Goal: Task Accomplishment & Management: Use online tool/utility

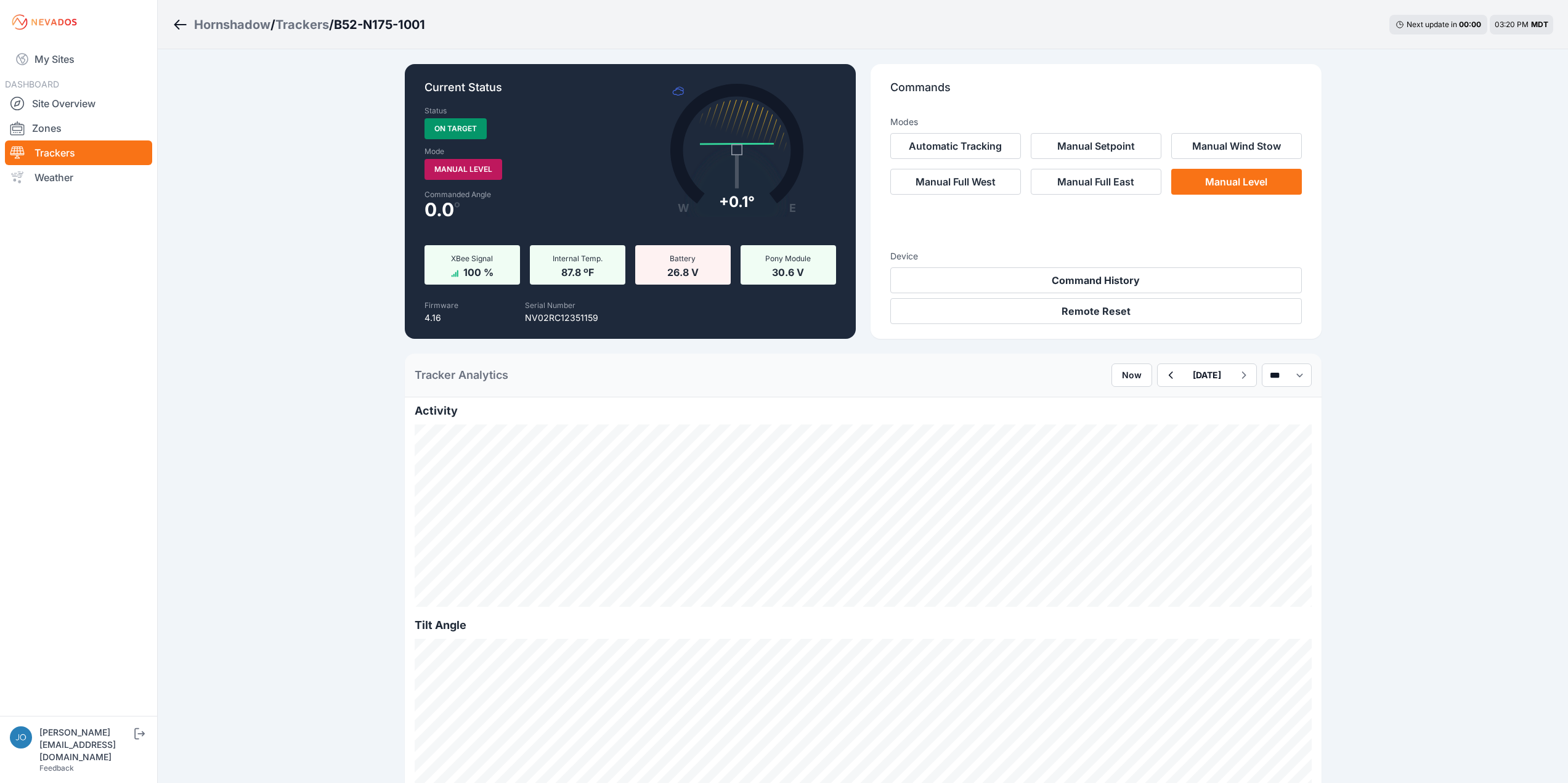
click at [183, 24] on icon "Breadcrumb" at bounding box center [180, 24] width 15 height 15
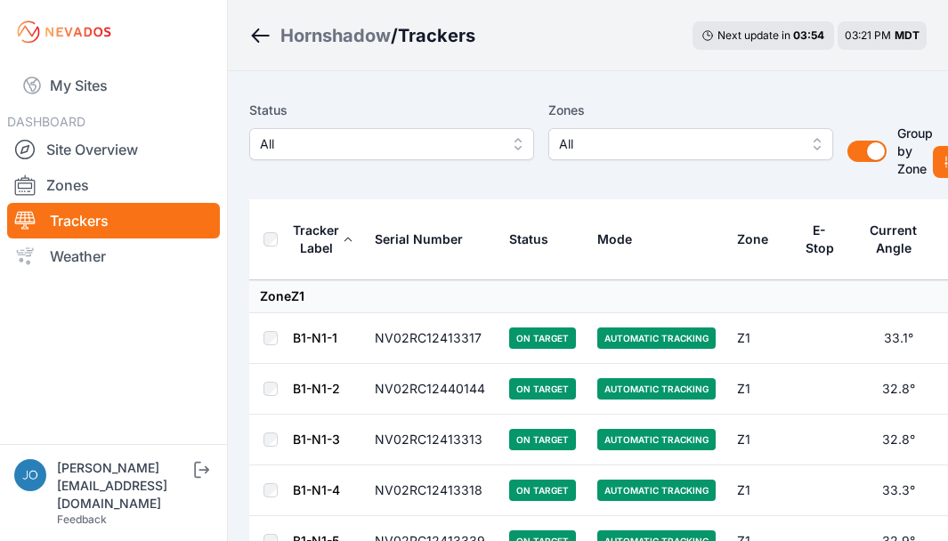
click at [677, 141] on span "All" at bounding box center [678, 143] width 238 height 21
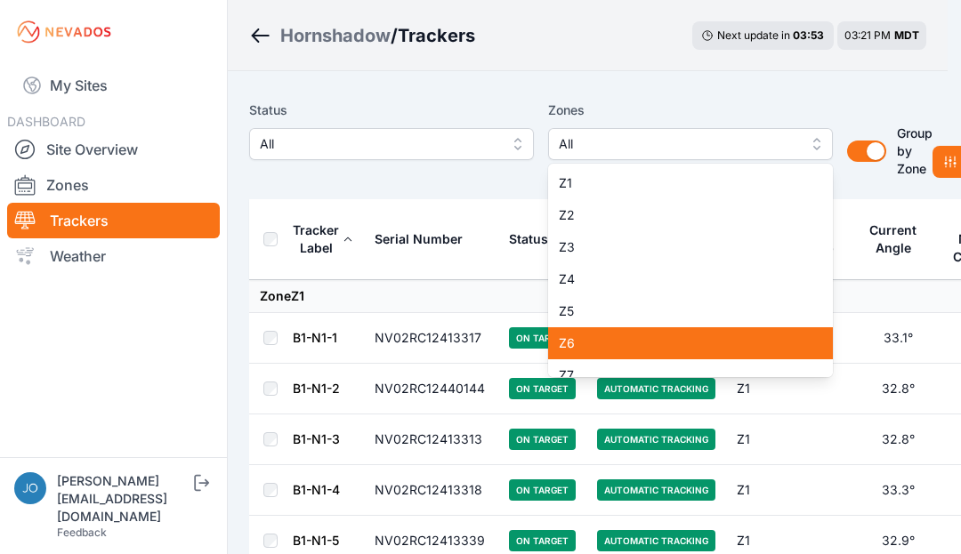
click at [603, 330] on div "Z6" at bounding box center [690, 343] width 285 height 32
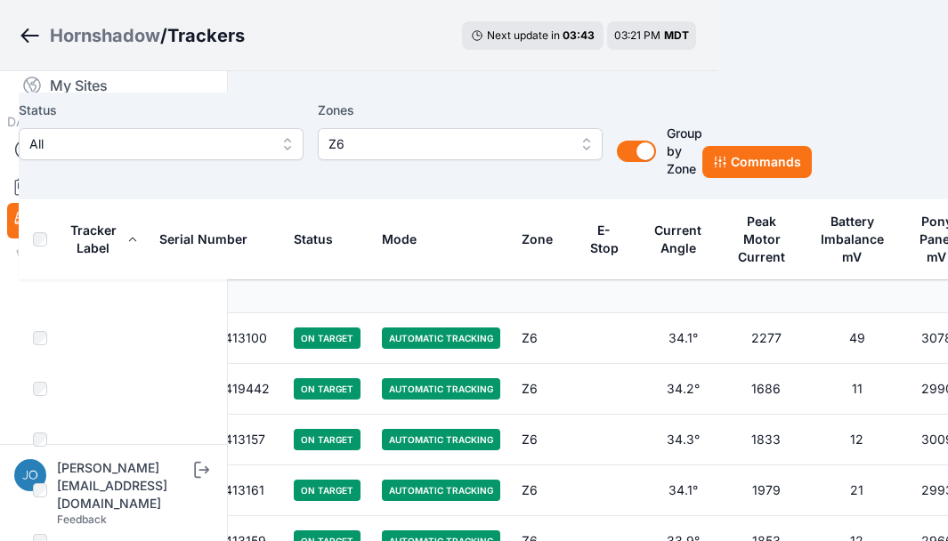
scroll to position [0, 247]
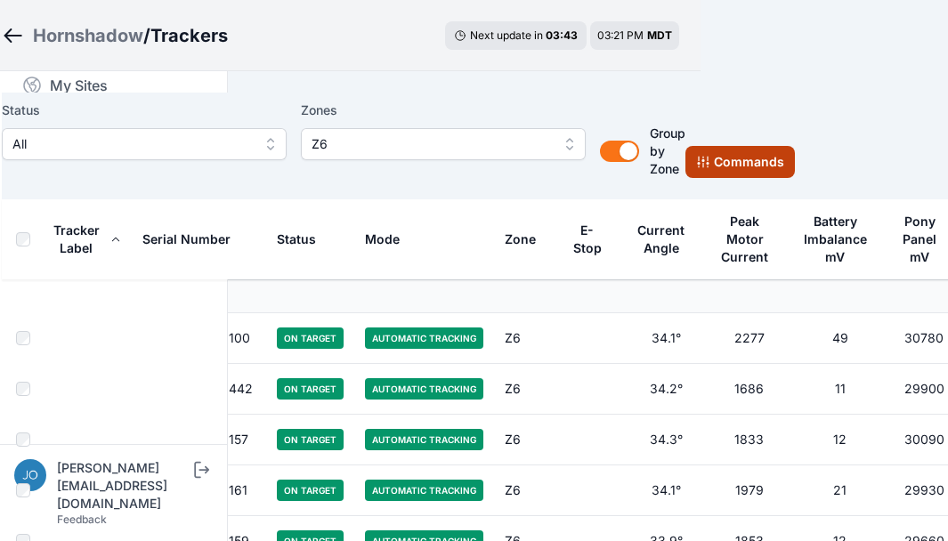
click at [747, 157] on button "Commands" at bounding box center [739, 162] width 109 height 32
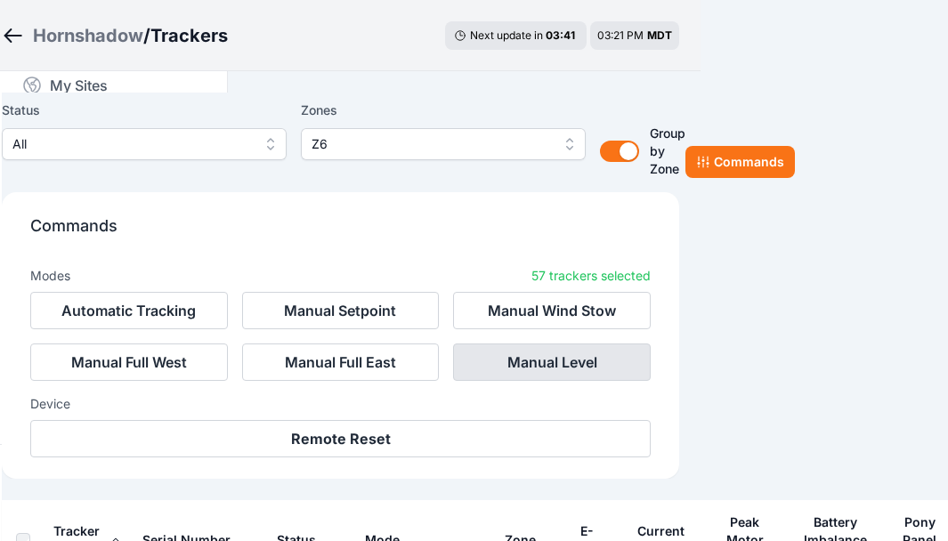
click at [521, 365] on button "Manual Level" at bounding box center [552, 361] width 198 height 37
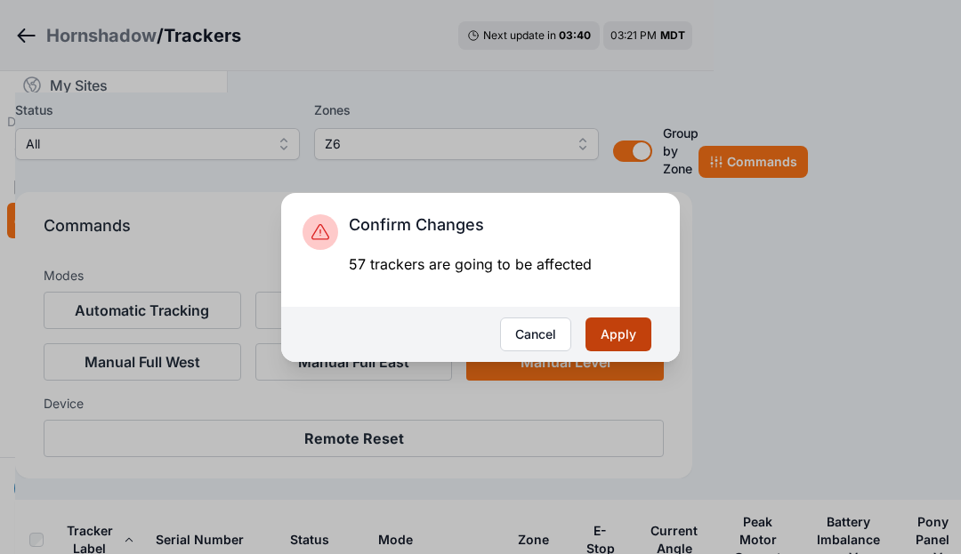
click at [627, 328] on button "Apply" at bounding box center [618, 335] width 66 height 34
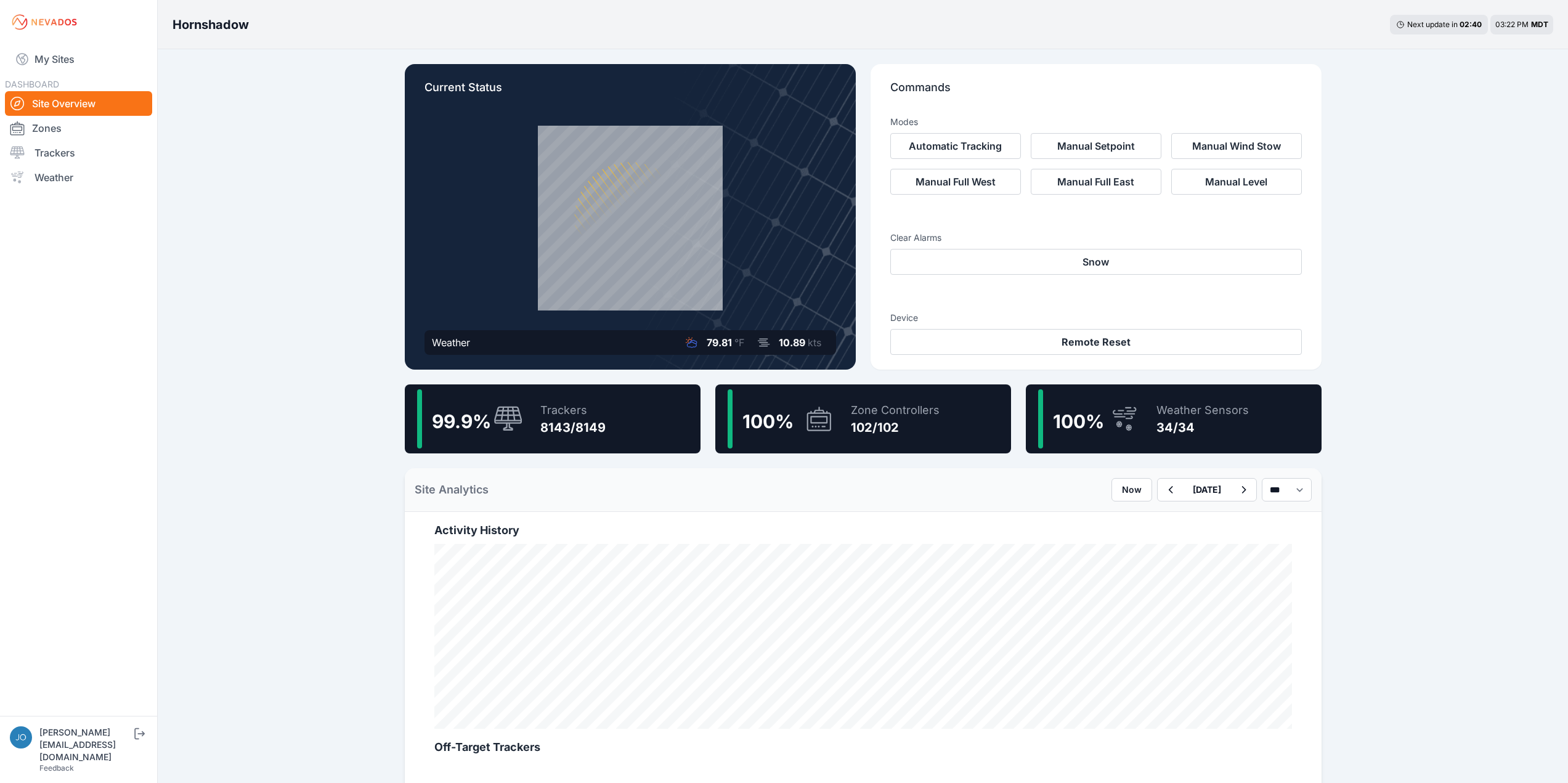
drag, startPoint x: 30, startPoint y: 151, endPoint x: 643, endPoint y: 782, distance: 879.7
click at [30, 151] on div at bounding box center [22, 152] width 25 height 15
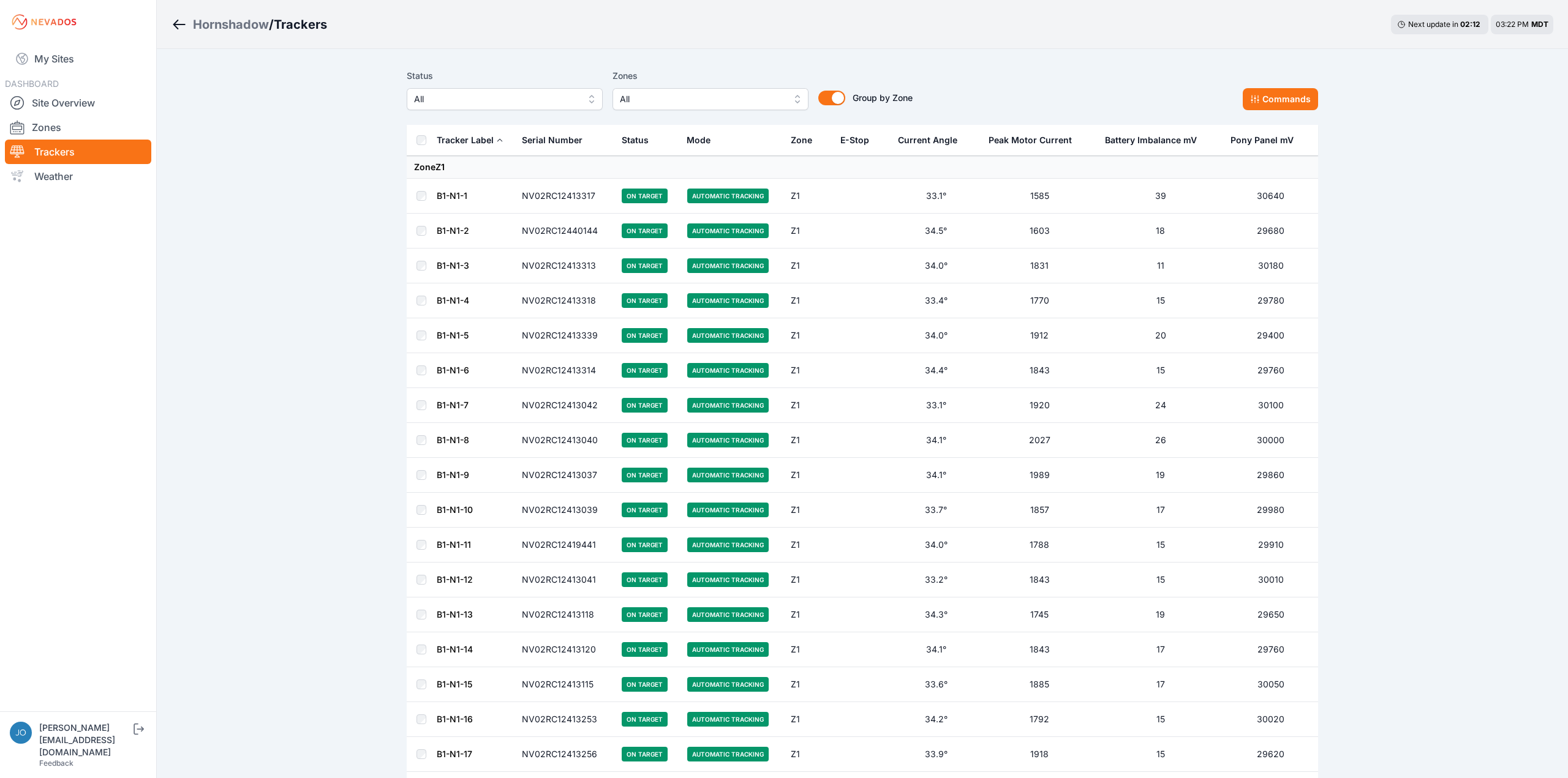
click at [532, 95] on span "All" at bounding box center [496, 98] width 164 height 14
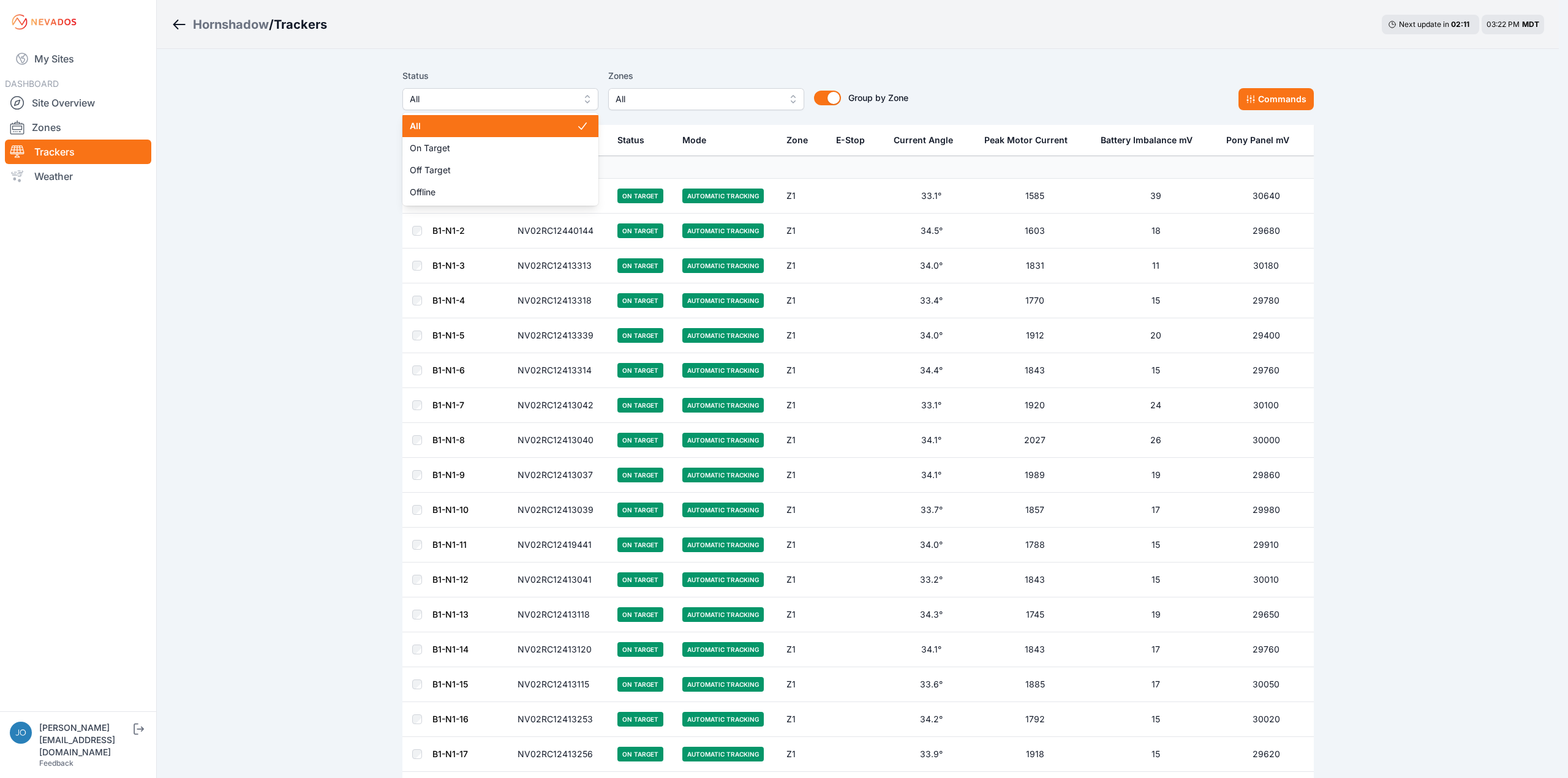
click at [681, 102] on div "Status All All On Target Off Target Offline Zones All Group by Zone Group by Zo…" at bounding box center [655, 89] width 506 height 42
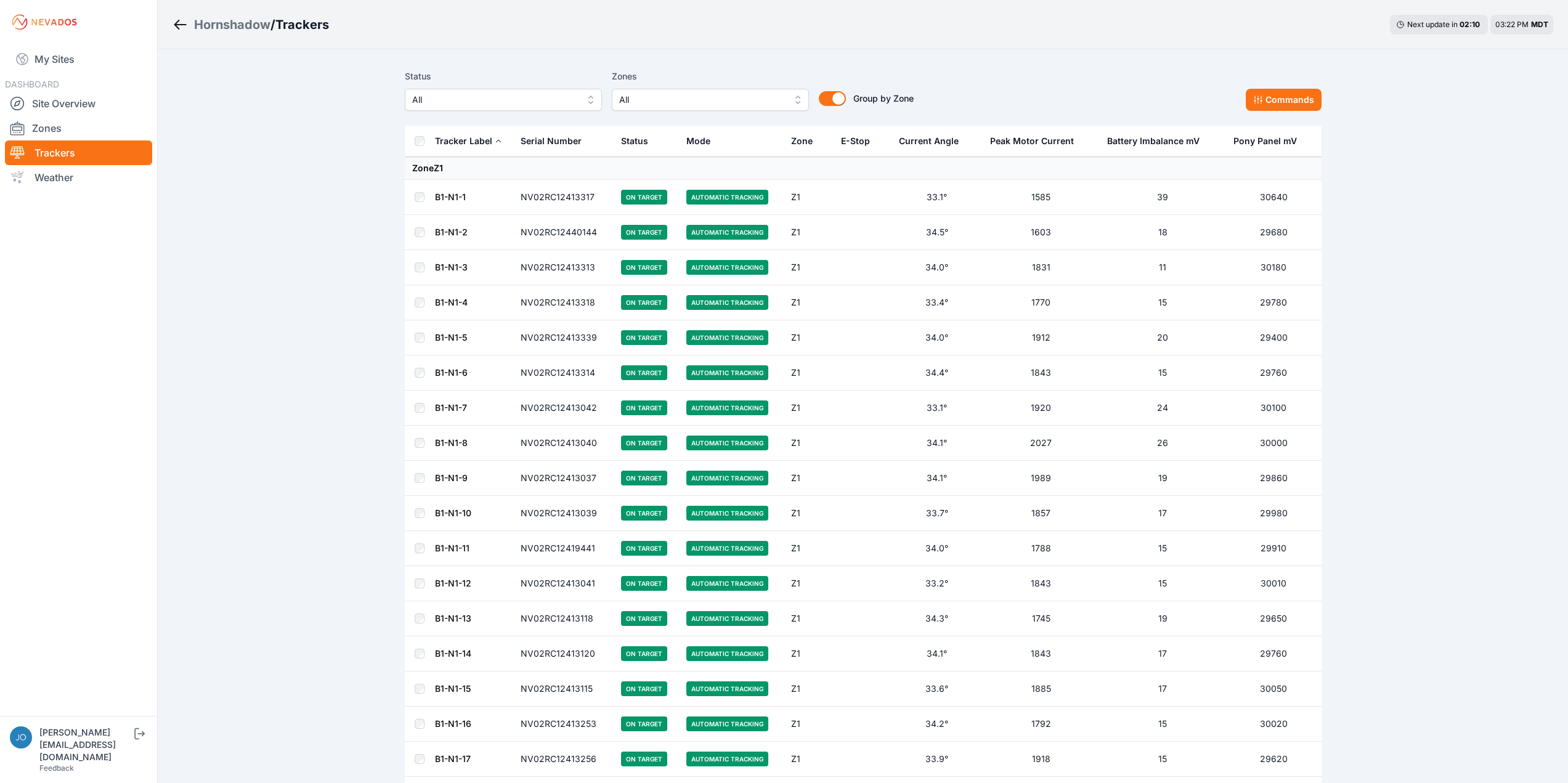
click at [683, 100] on span "All" at bounding box center [701, 99] width 165 height 15
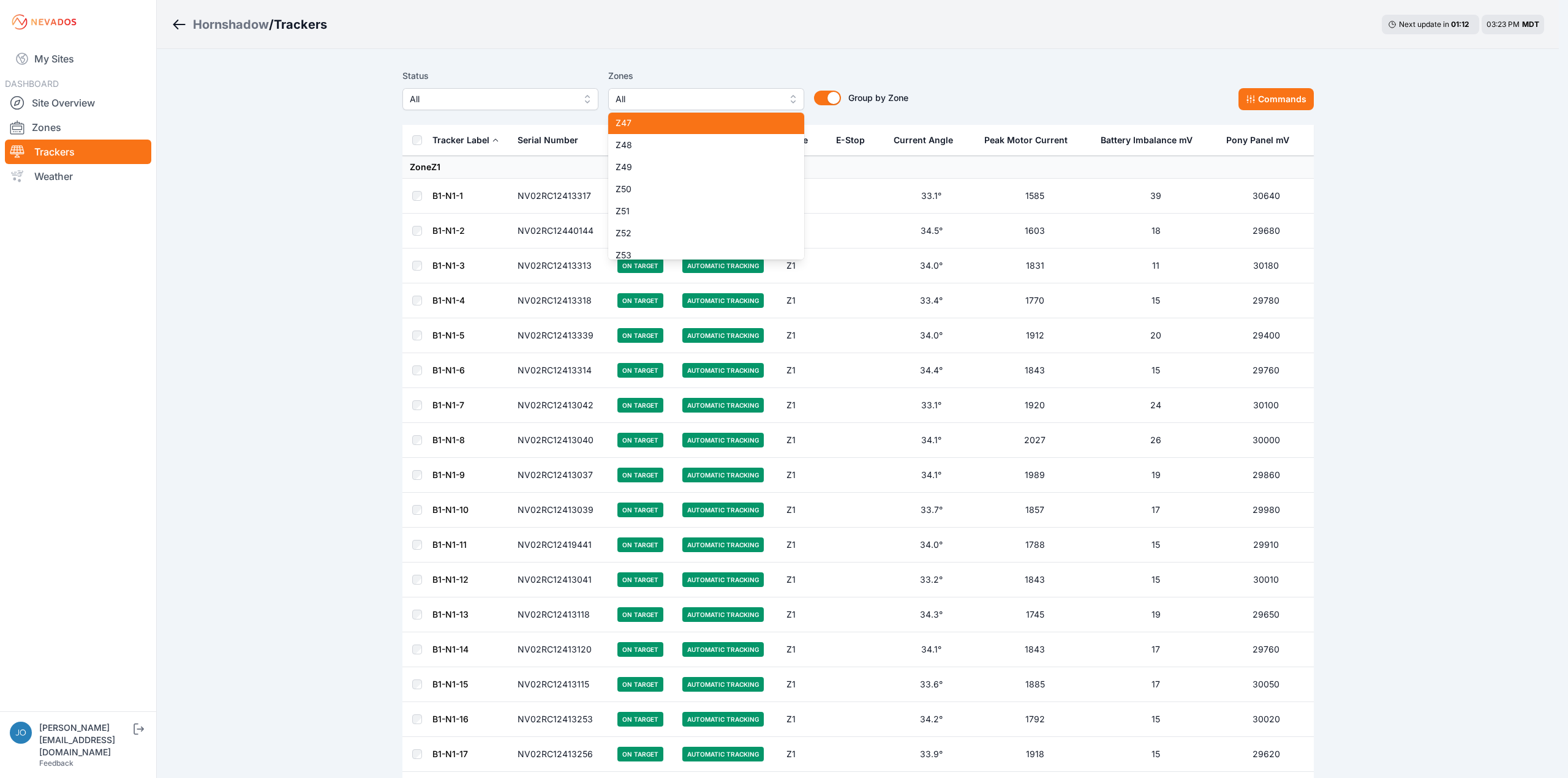
scroll to position [1041, 0]
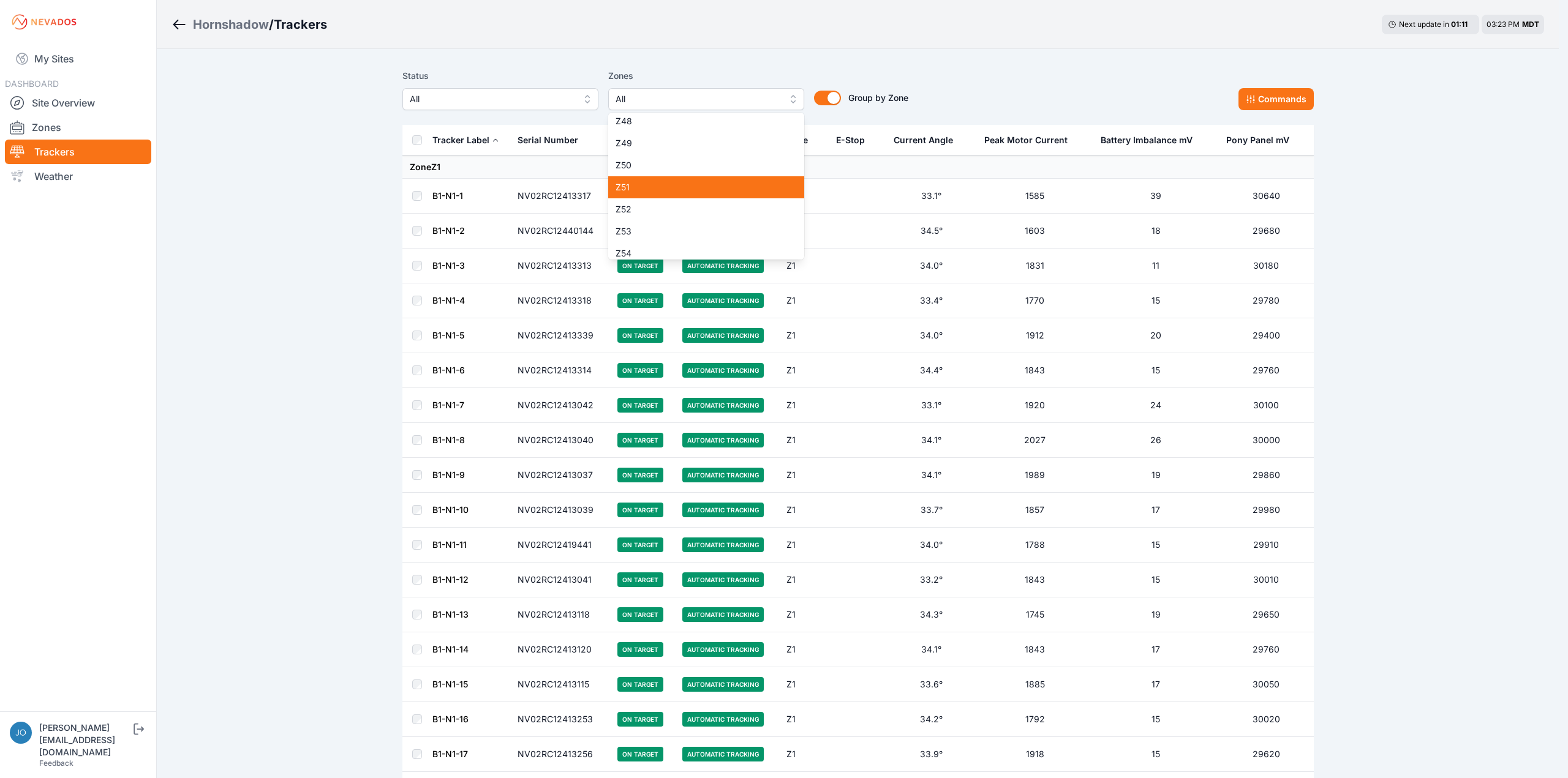
click at [659, 186] on span "Z51" at bounding box center [699, 187] width 167 height 12
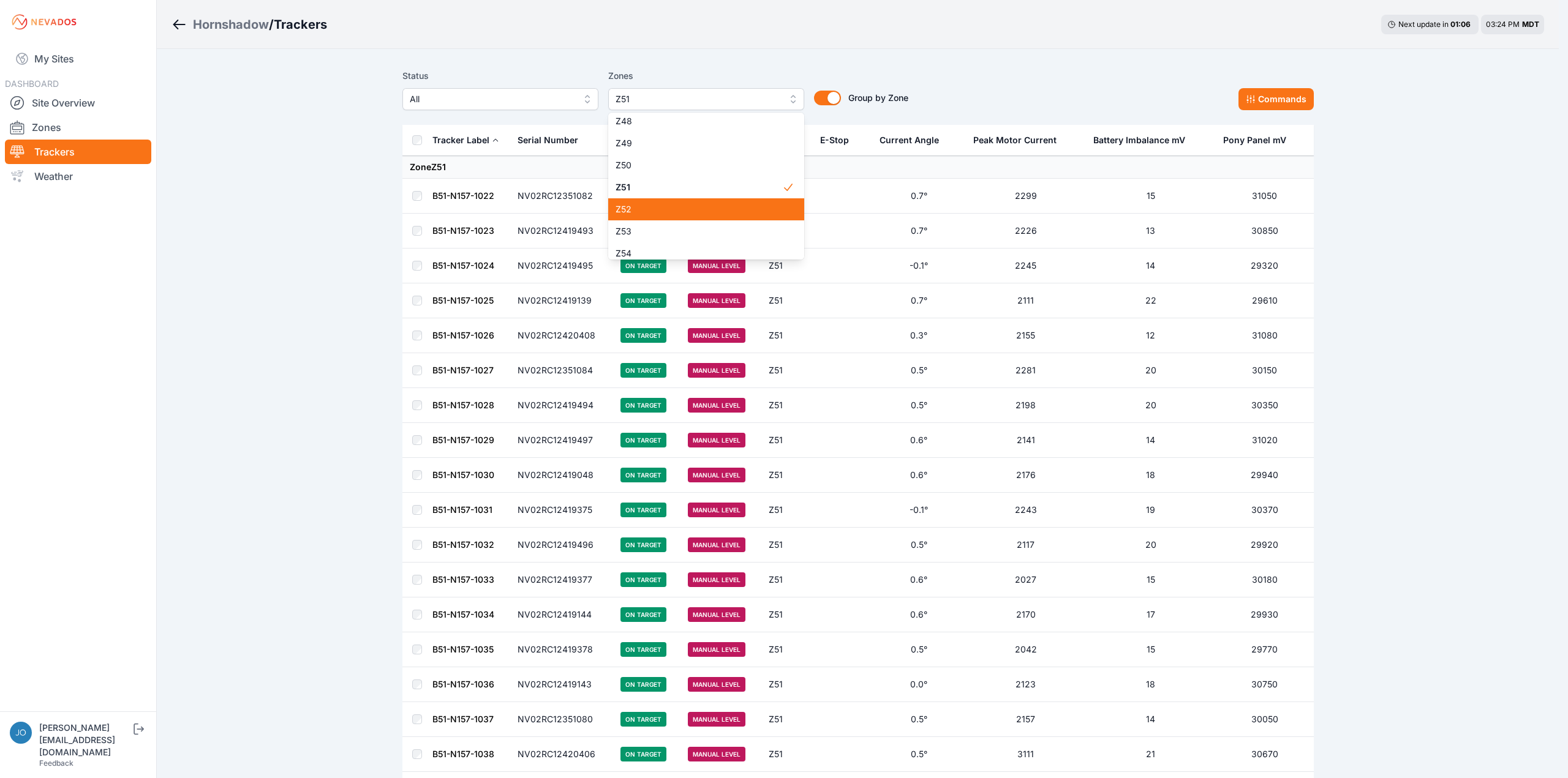
click at [668, 203] on span "Z52" at bounding box center [699, 209] width 167 height 12
click at [638, 237] on span "Z59" at bounding box center [699, 241] width 167 height 12
click at [677, 193] on div "Z62" at bounding box center [706, 185] width 196 height 22
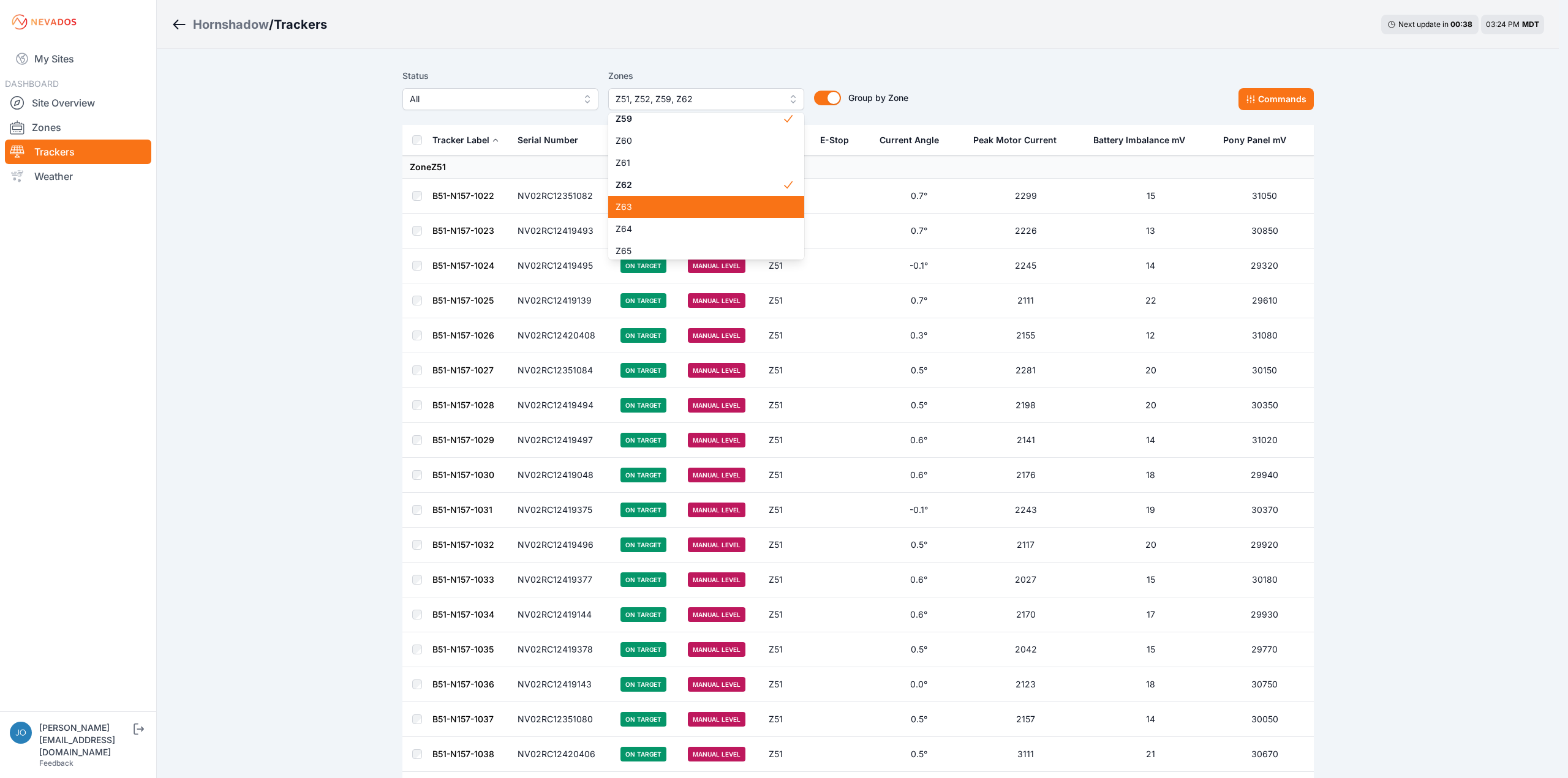
click at [667, 214] on div "Z63" at bounding box center [706, 207] width 196 height 22
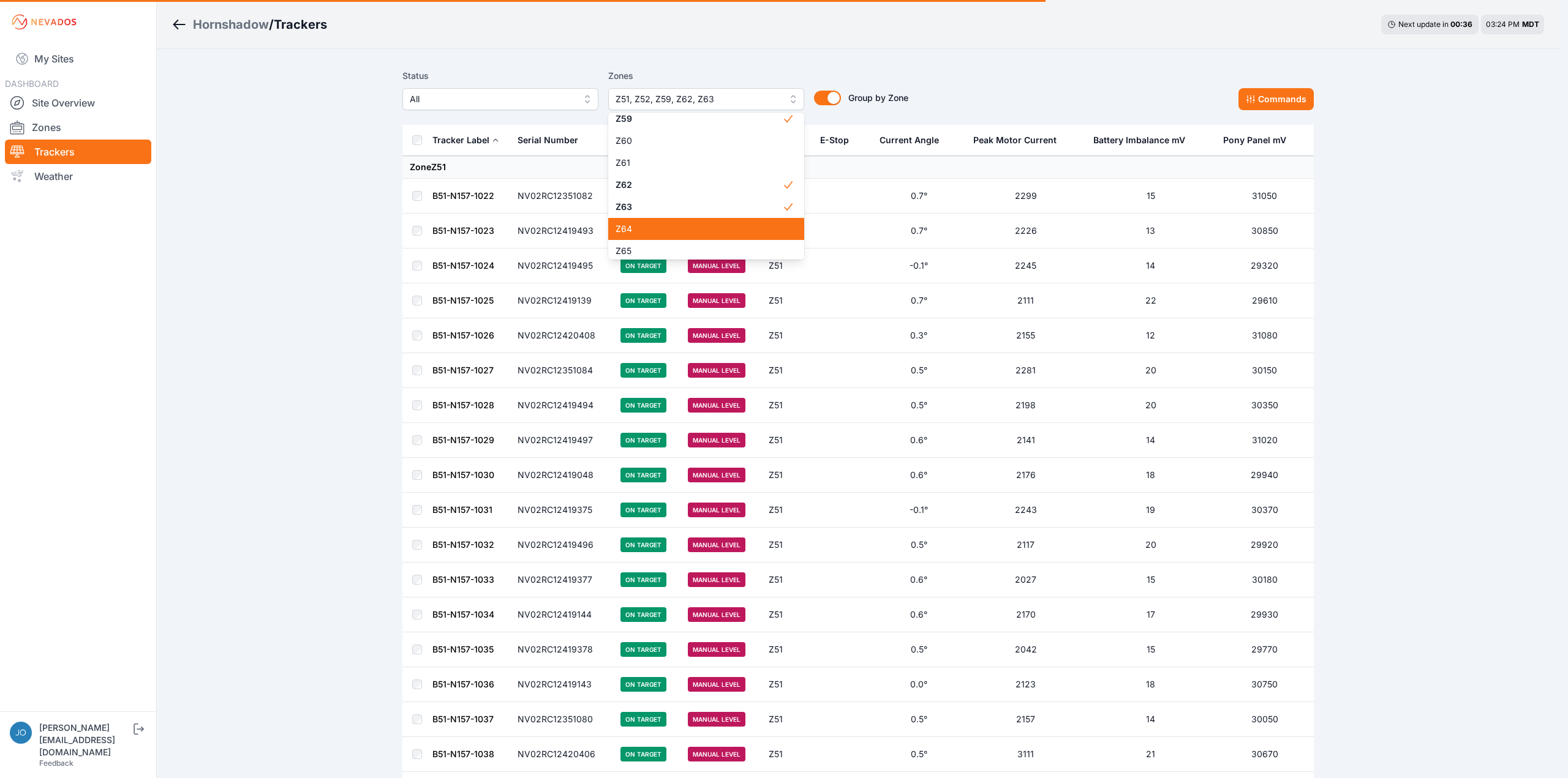
click at [659, 233] on span "Z64" at bounding box center [699, 229] width 167 height 12
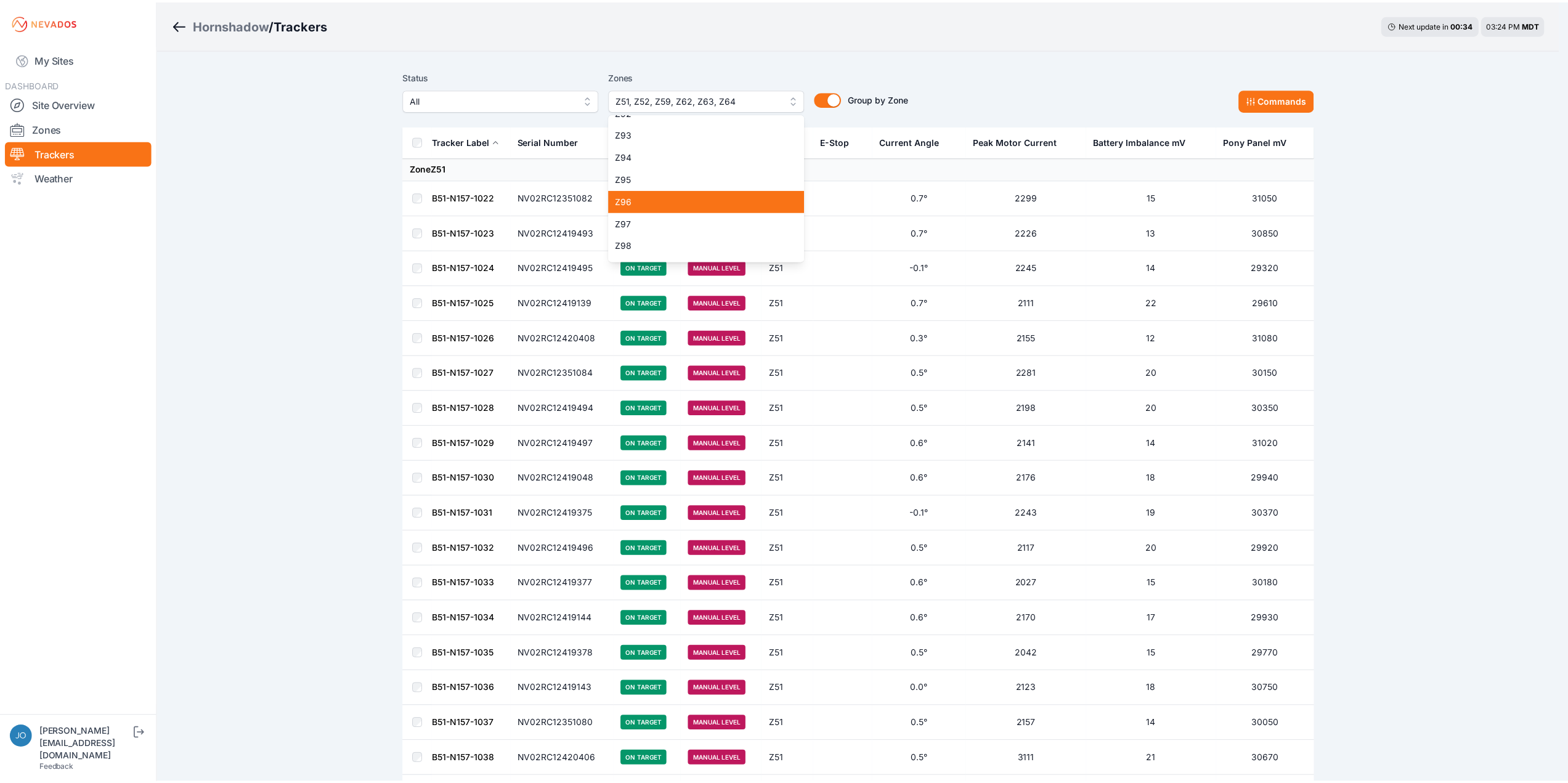
scroll to position [2119, 0]
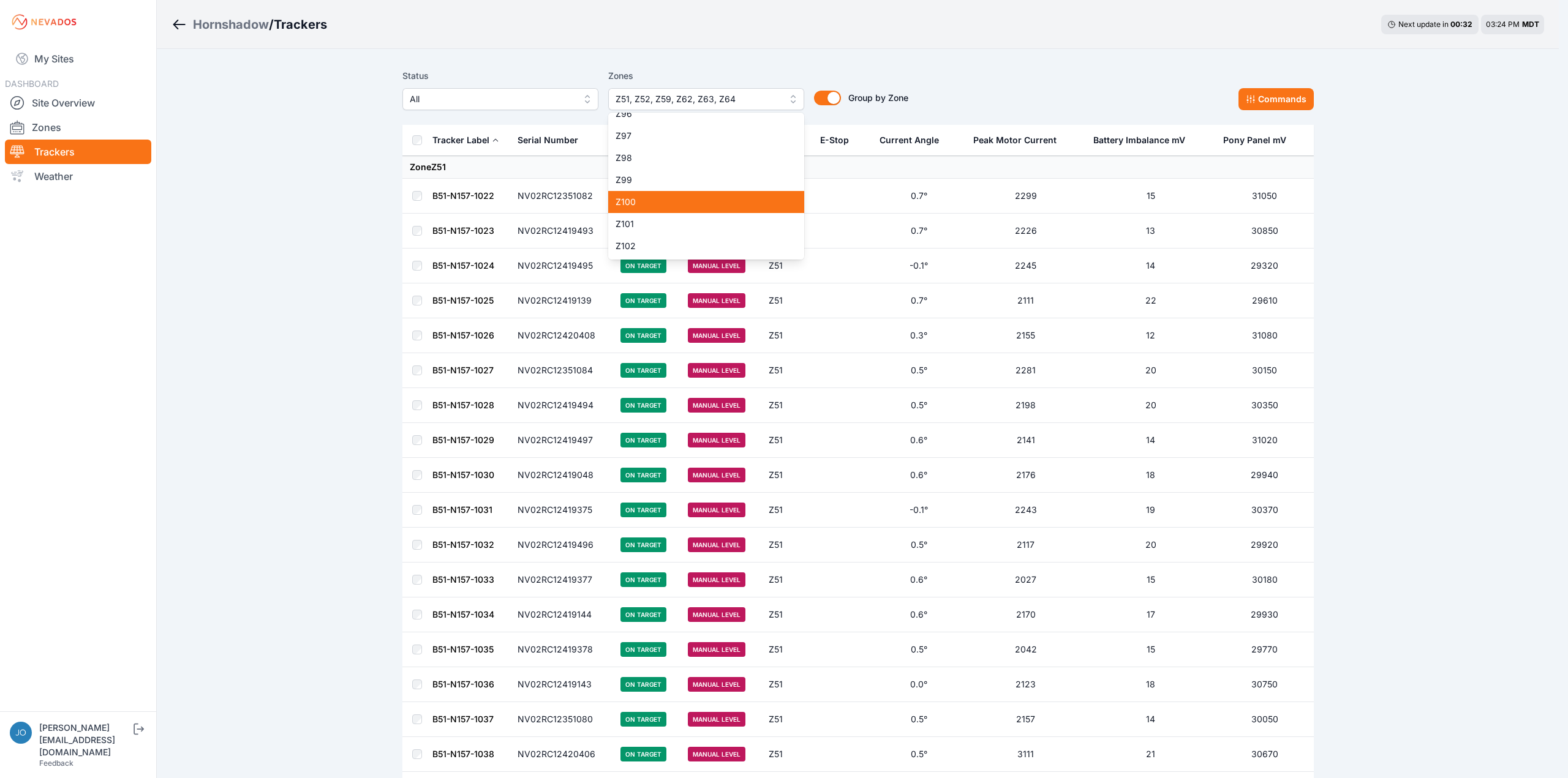
click at [697, 206] on span "Z100" at bounding box center [699, 202] width 167 height 12
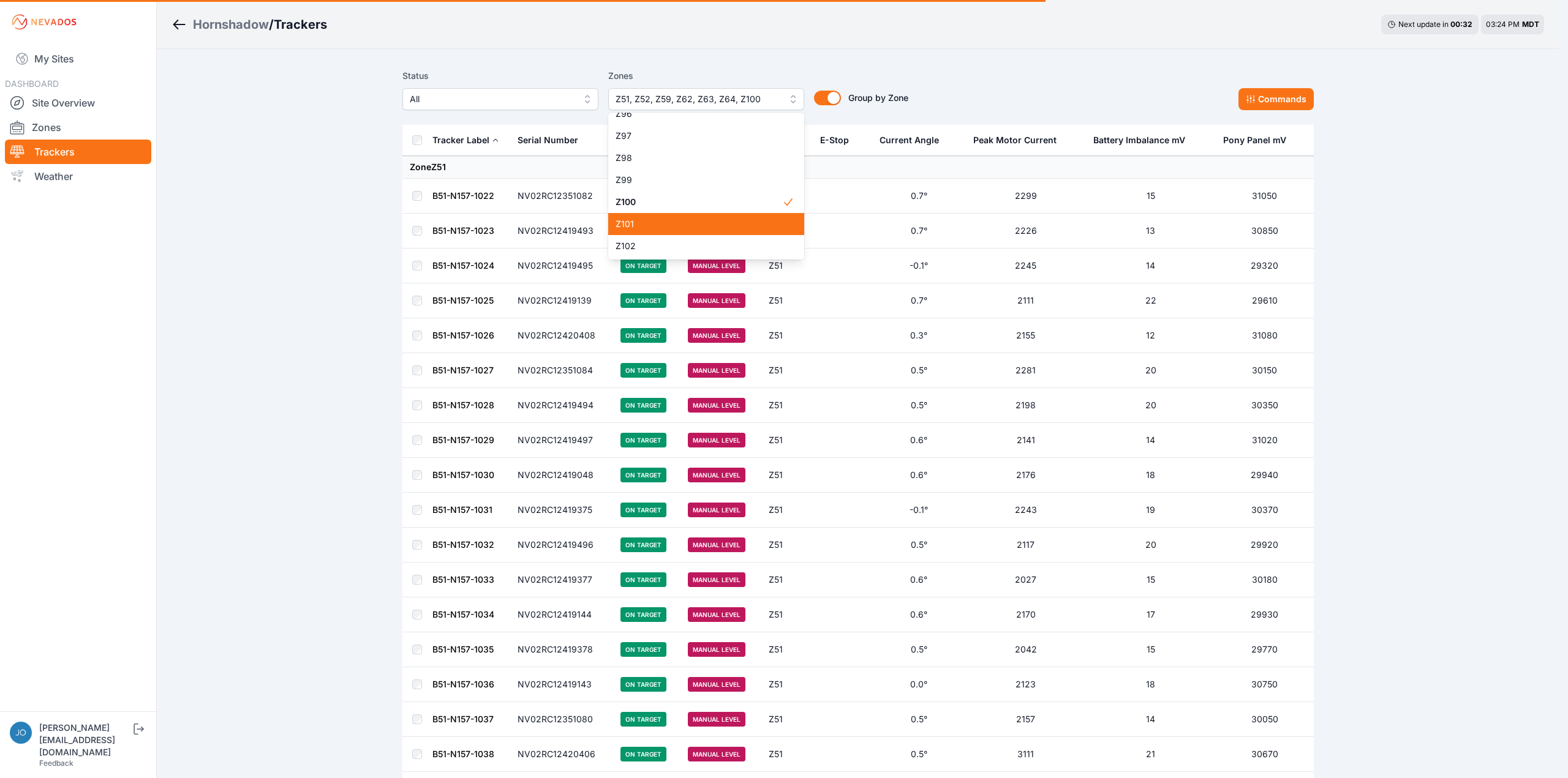
click at [687, 224] on span "Z101" at bounding box center [699, 224] width 167 height 12
click at [686, 248] on span "Z102" at bounding box center [699, 246] width 167 height 12
click at [1294, 98] on div "Status All Zones Z51, Z52, Z59, Z62, Z63, Z64, Z100, Z101, Z102 Z1 Z2 Z3 Z4 Z5 …" at bounding box center [858, 89] width 911 height 42
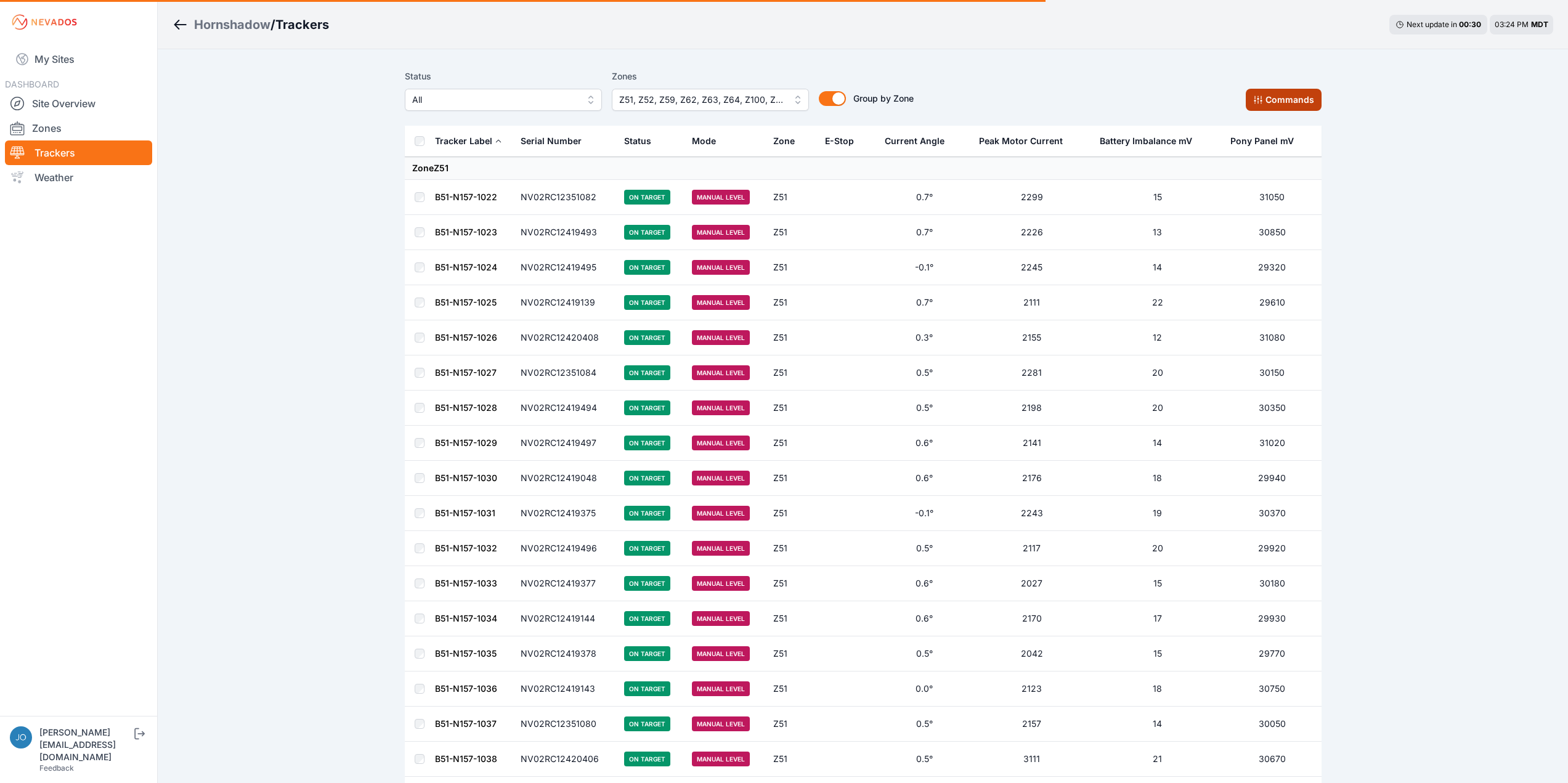
click at [1299, 98] on button "Commands" at bounding box center [1283, 100] width 75 height 22
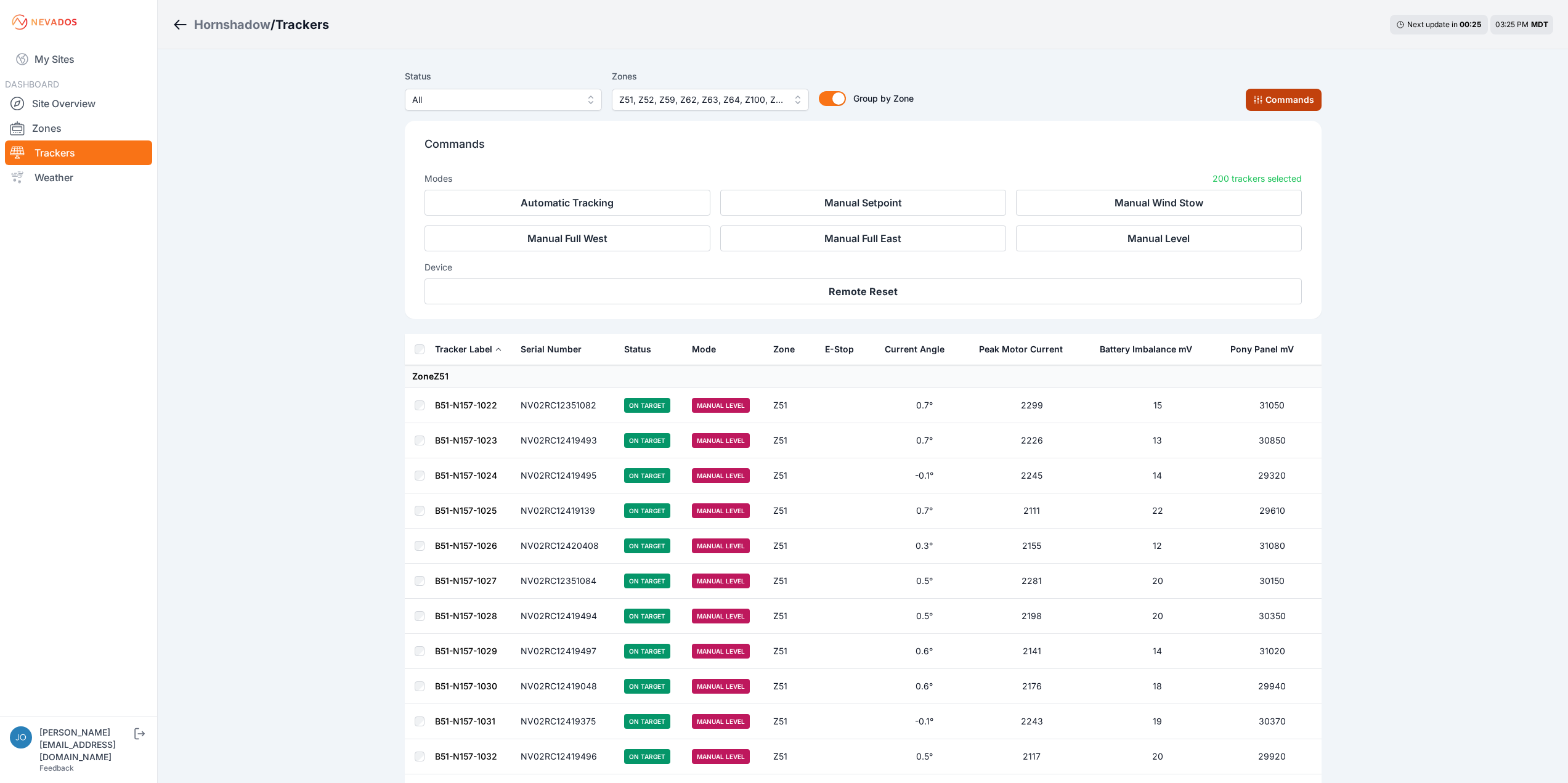
click at [1288, 98] on button "Commands" at bounding box center [1283, 100] width 75 height 22
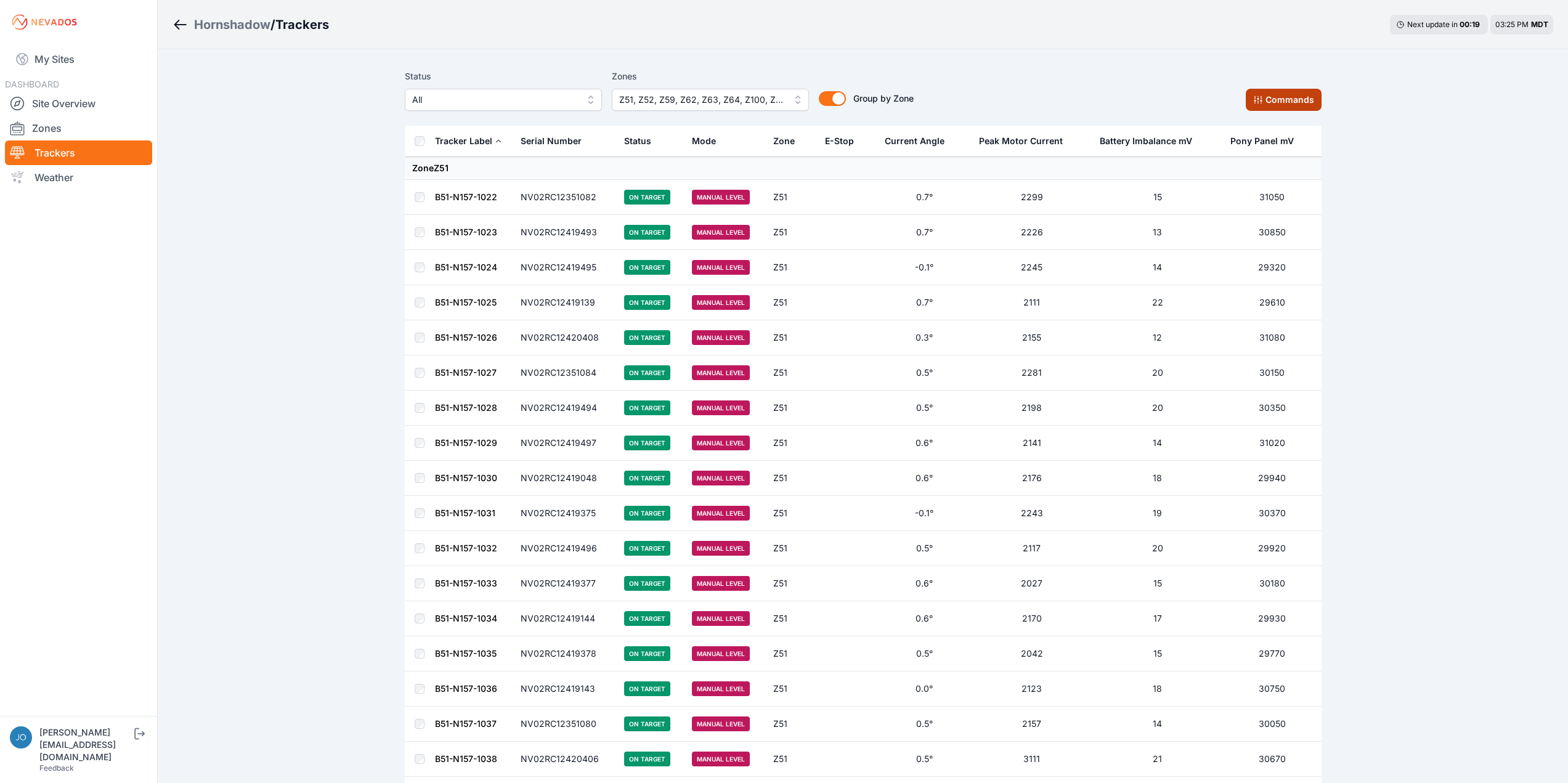
click at [1279, 102] on button "Commands" at bounding box center [1283, 100] width 75 height 22
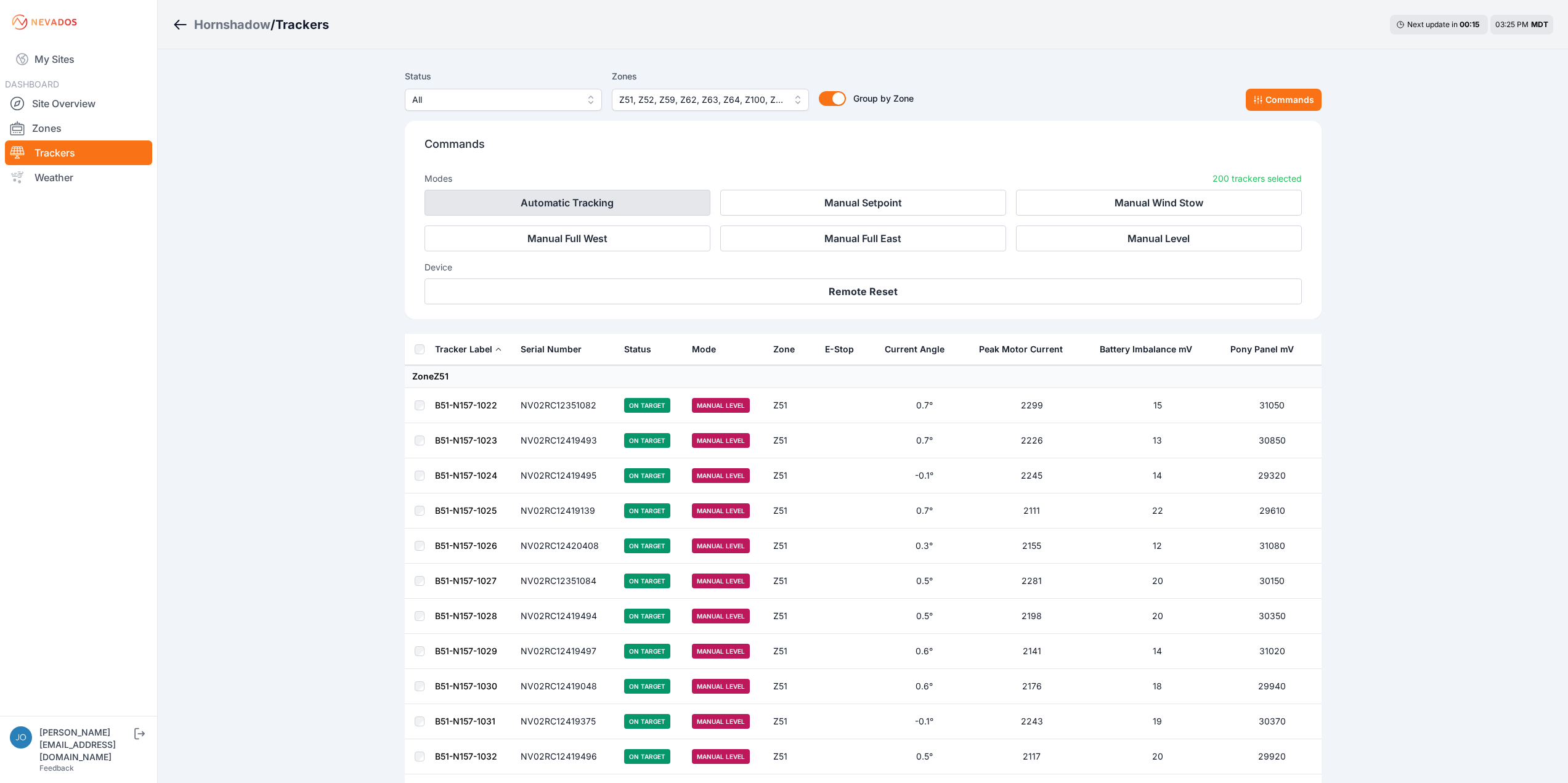
click at [609, 201] on button "Automatic Tracking" at bounding box center [567, 202] width 286 height 26
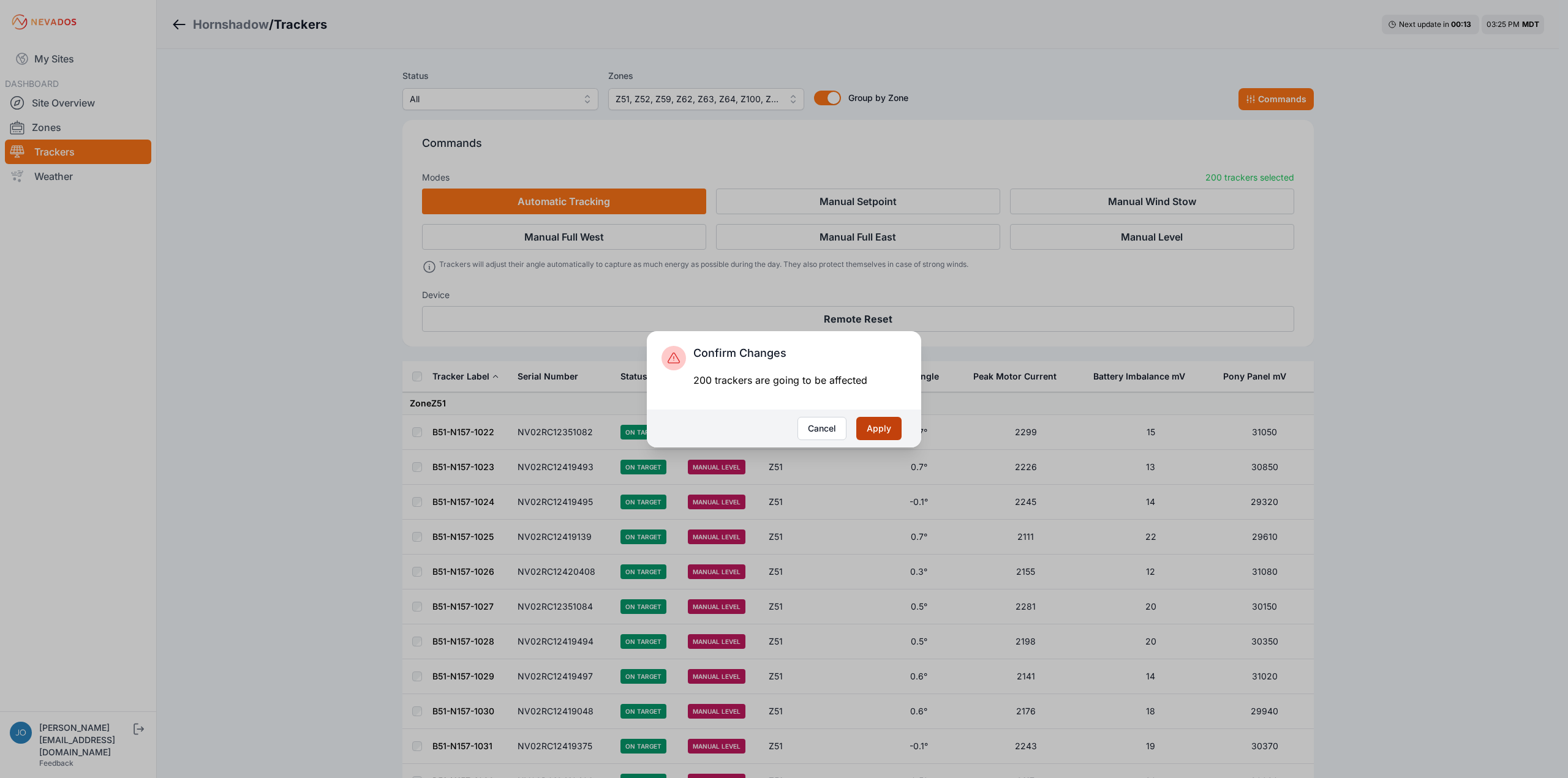
click at [881, 429] on button "Apply" at bounding box center [879, 429] width 45 height 23
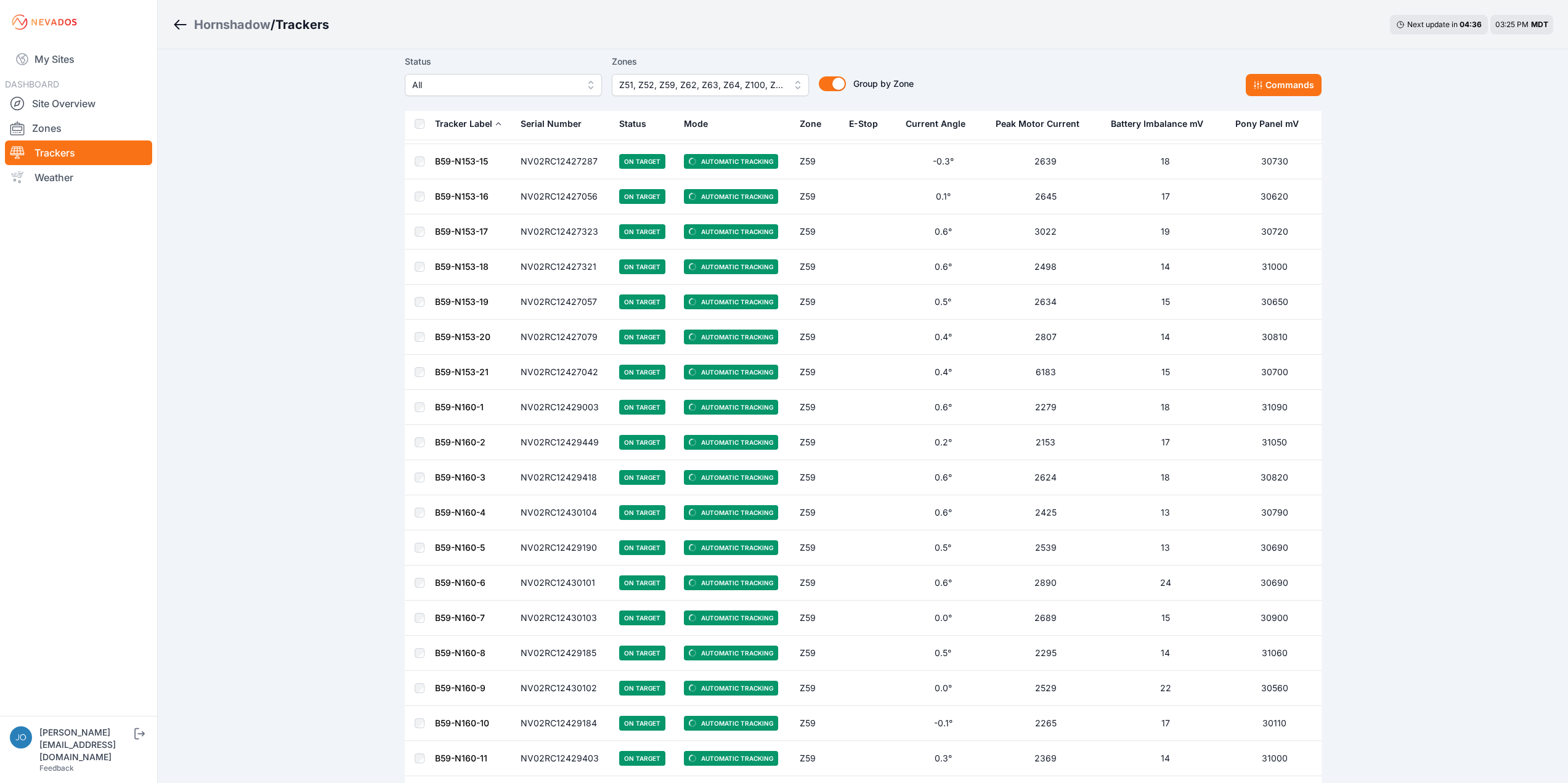
scroll to position [6606, 0]
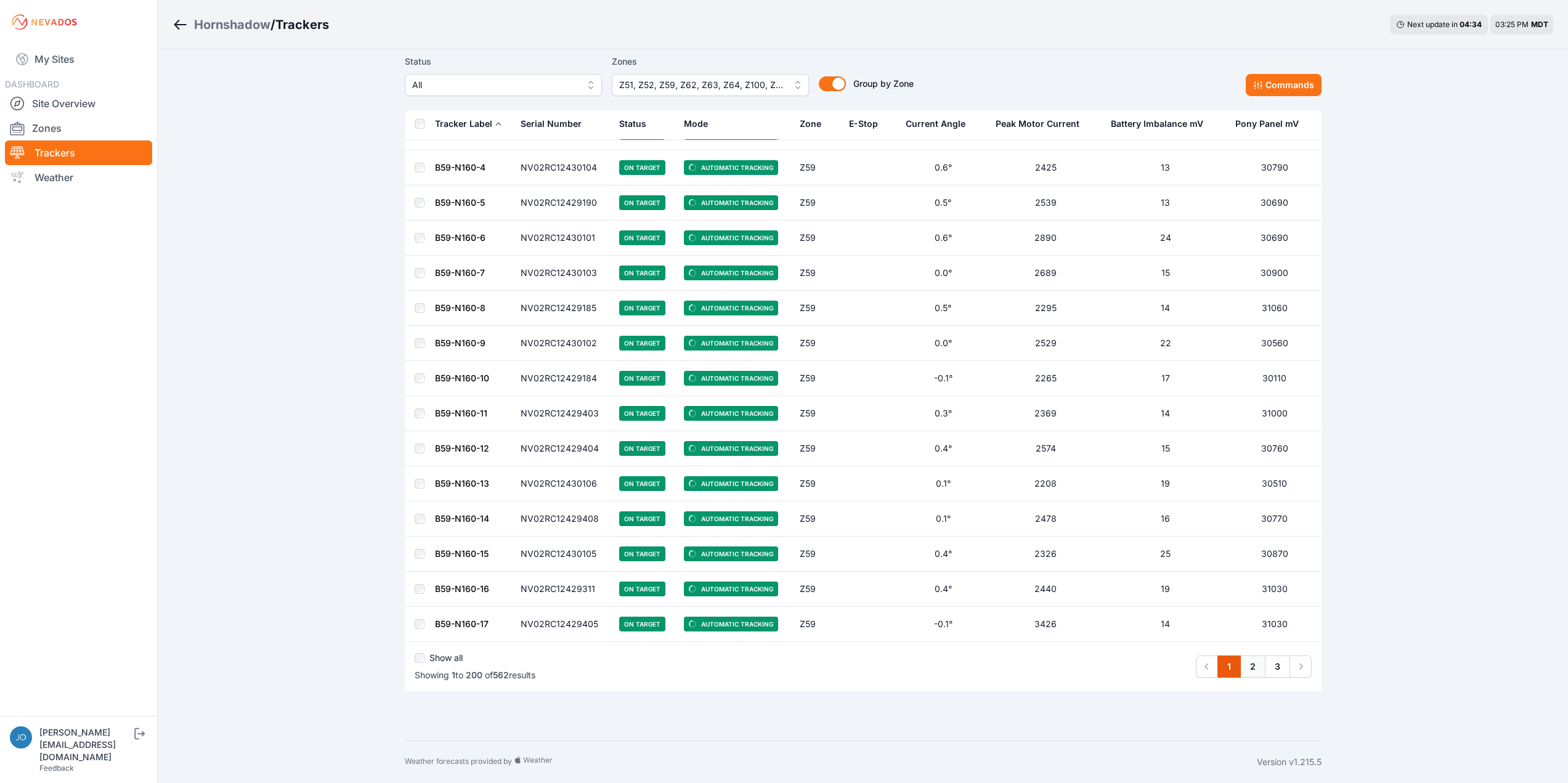
click at [1254, 668] on link "2" at bounding box center [1252, 667] width 25 height 22
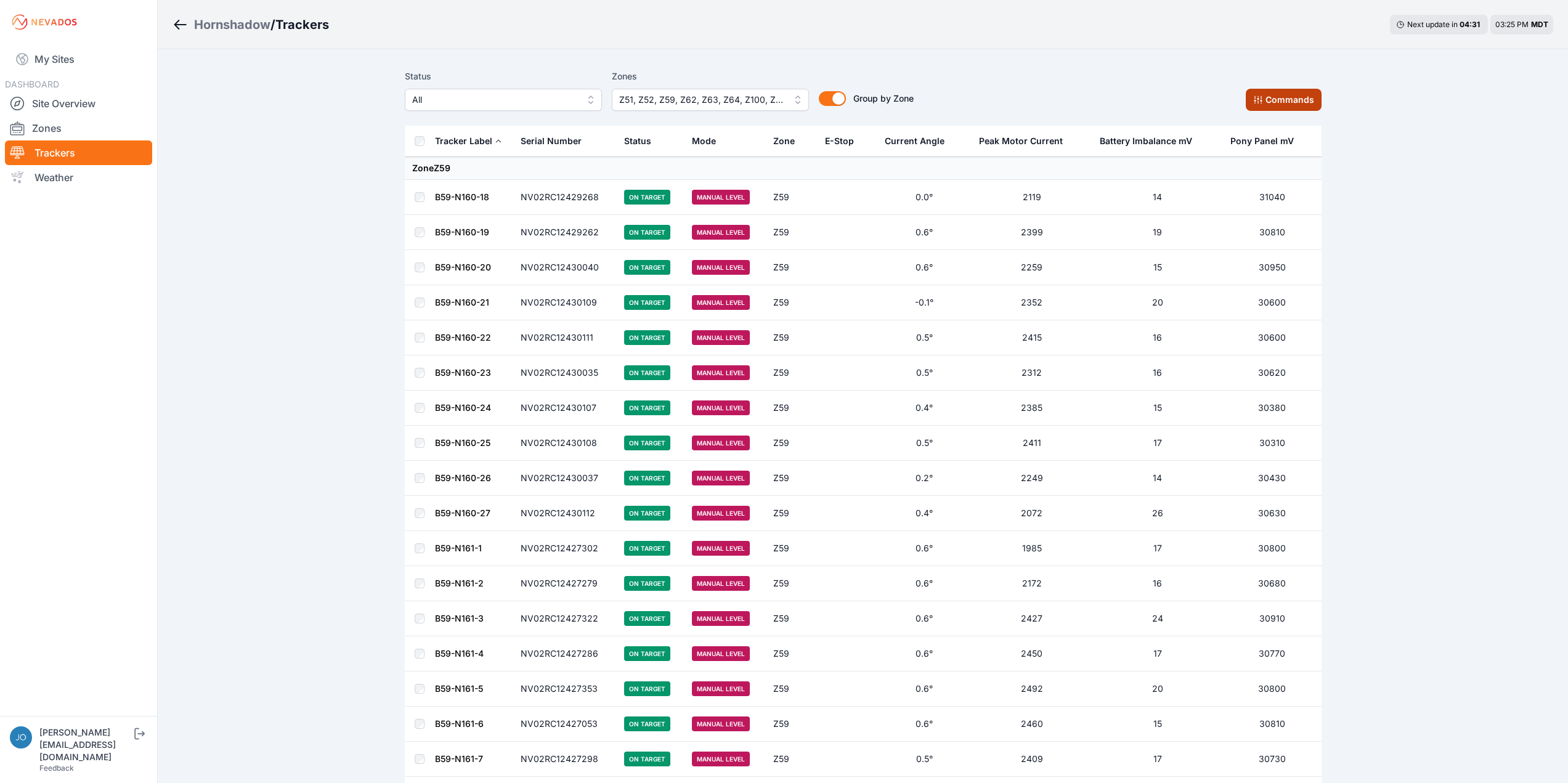
click at [1273, 102] on button "Commands" at bounding box center [1283, 100] width 75 height 22
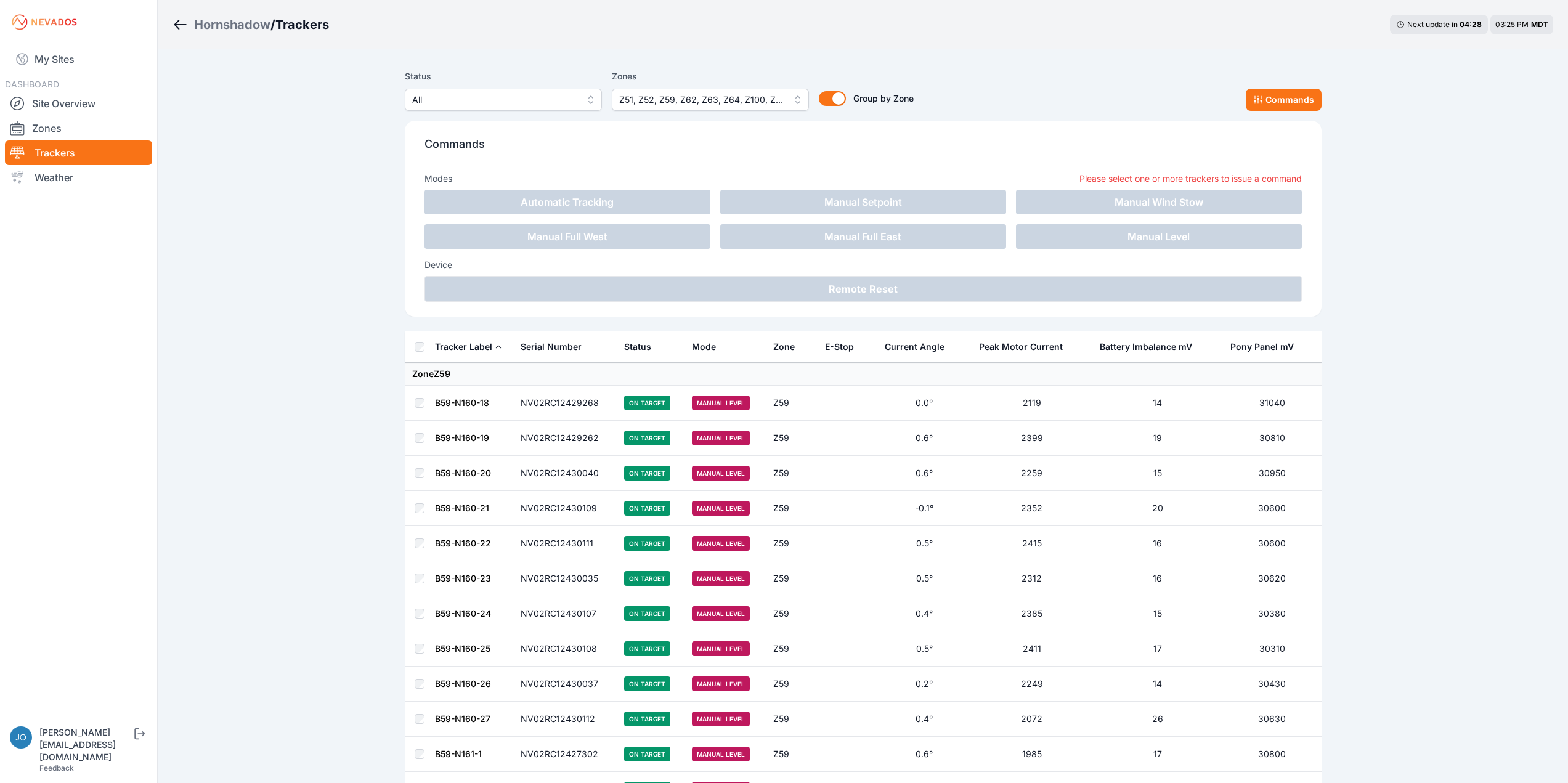
click at [420, 337] on th at bounding box center [420, 347] width 30 height 31
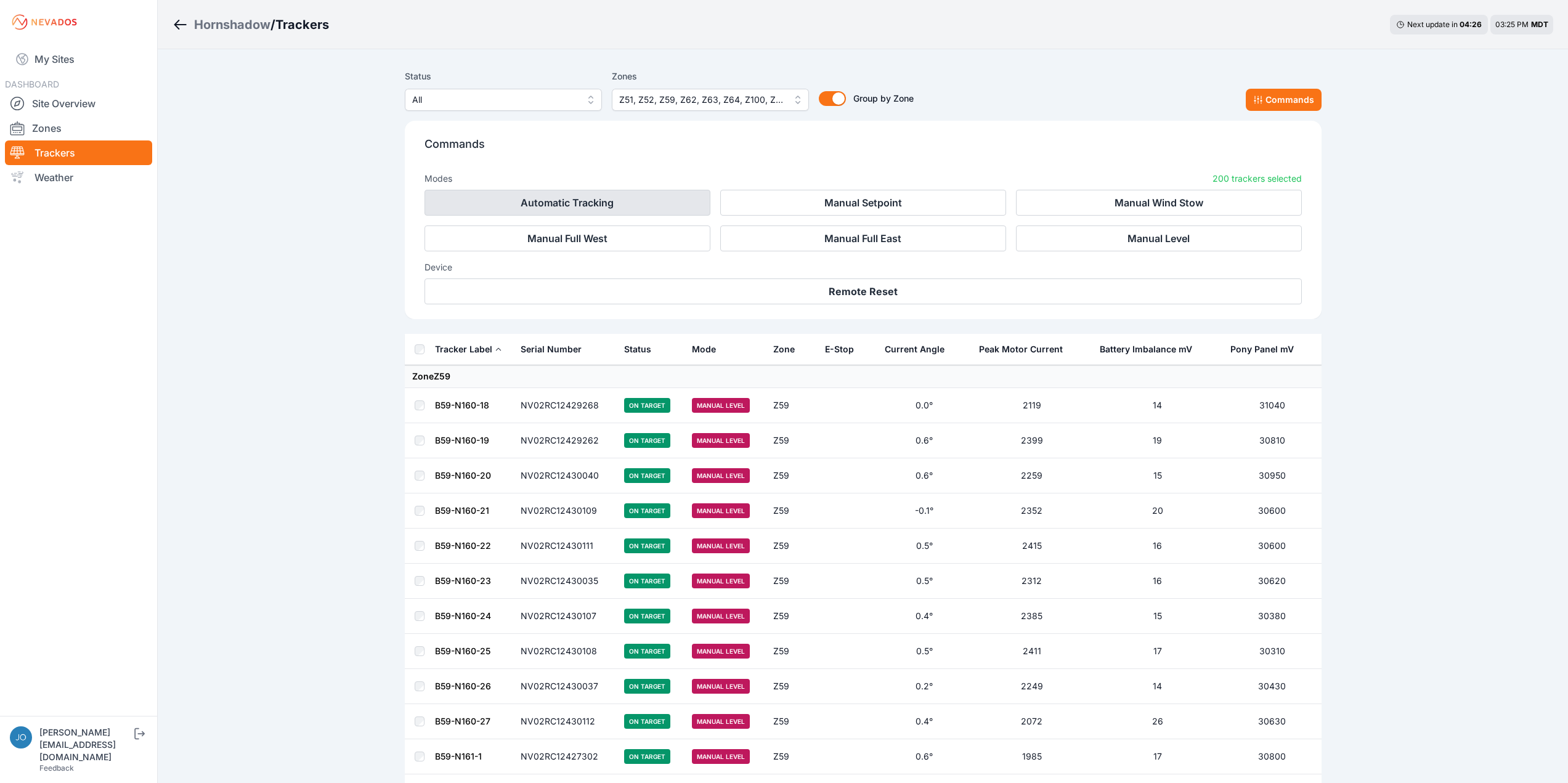
click at [561, 202] on button "Automatic Tracking" at bounding box center [567, 202] width 286 height 26
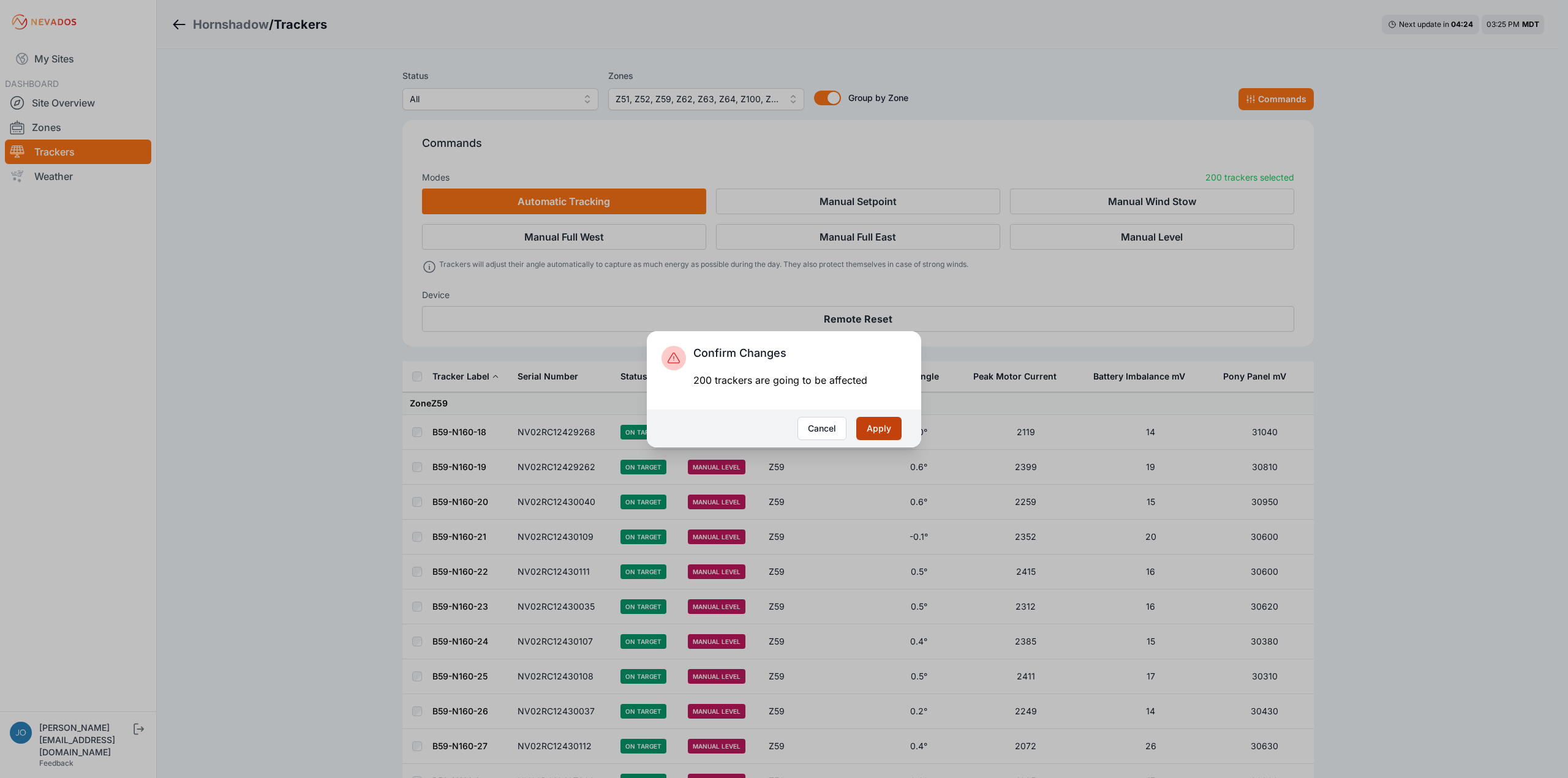
click at [882, 422] on button "Apply" at bounding box center [879, 429] width 45 height 23
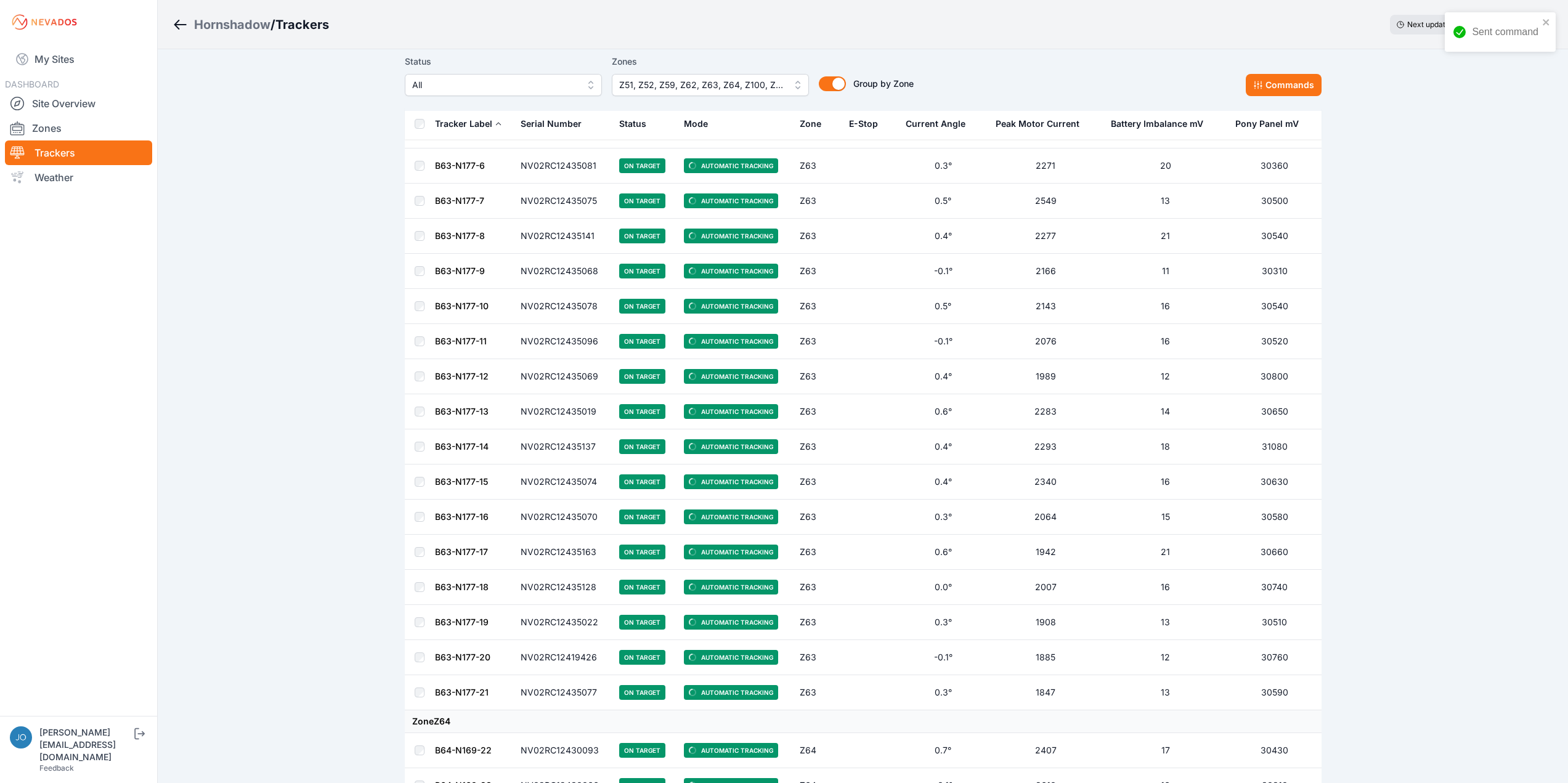
scroll to position [6629, 0]
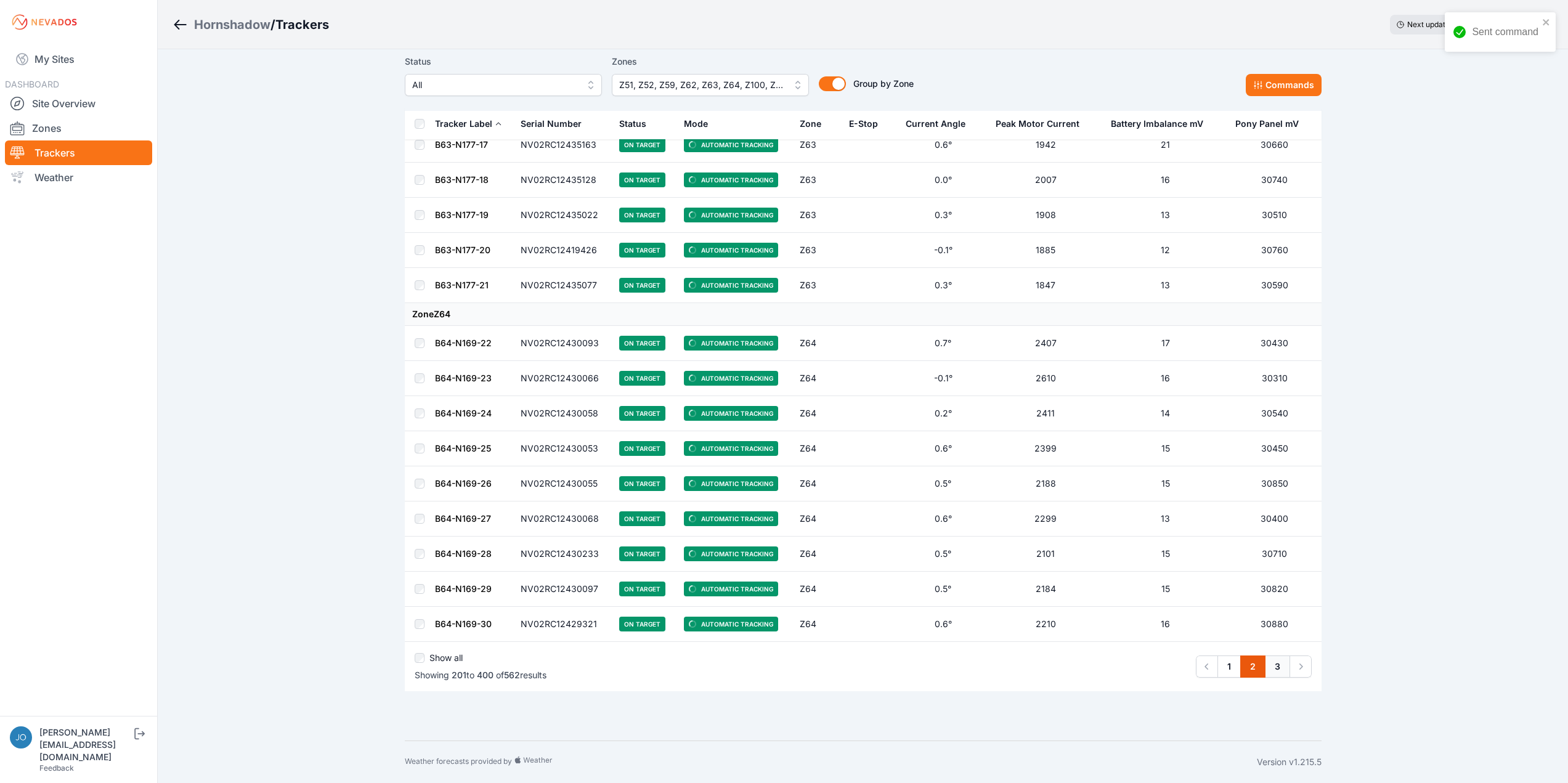
click at [1274, 665] on link "3" at bounding box center [1277, 667] width 25 height 22
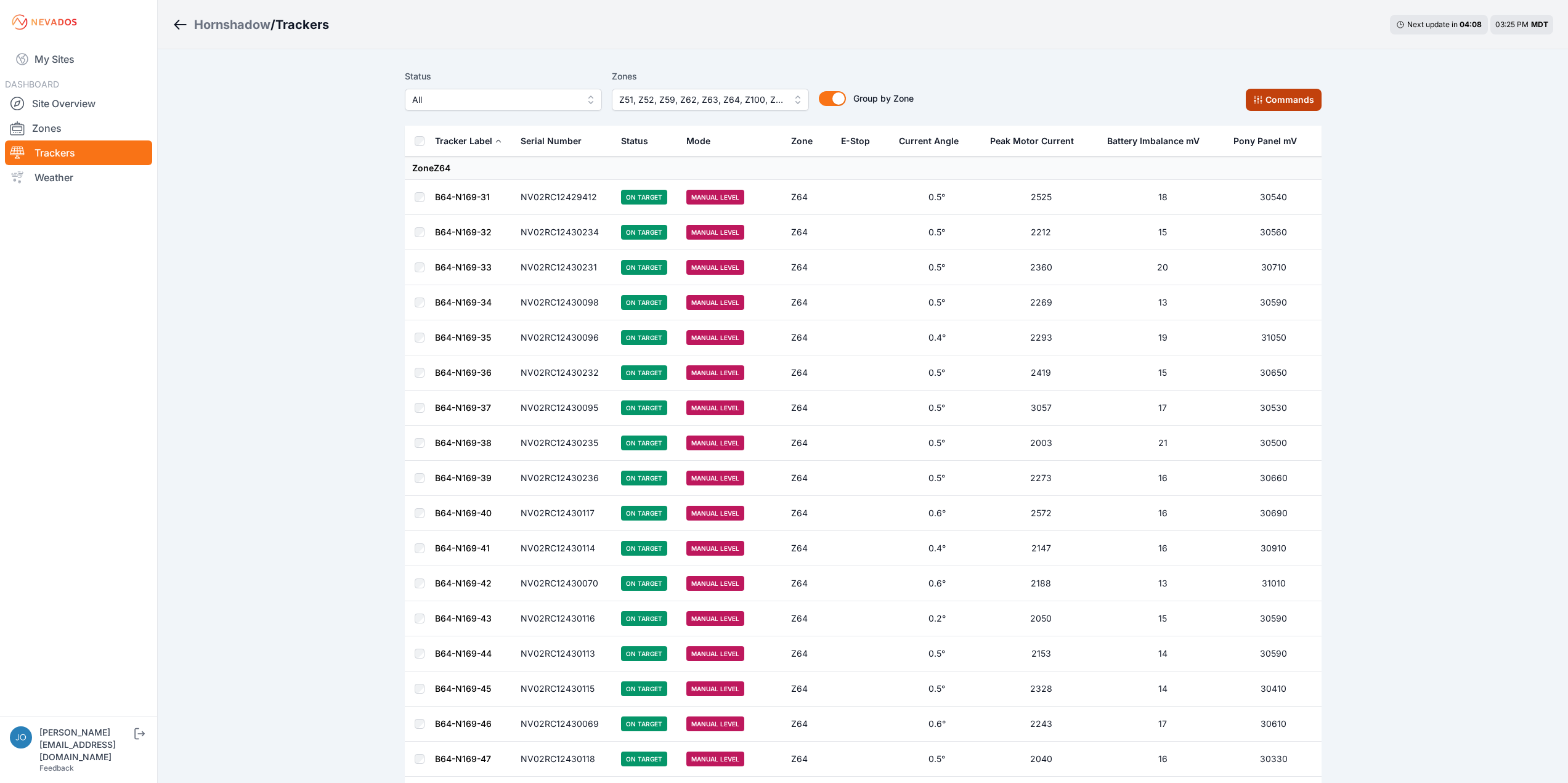
click at [1288, 98] on button "Commands" at bounding box center [1283, 100] width 75 height 22
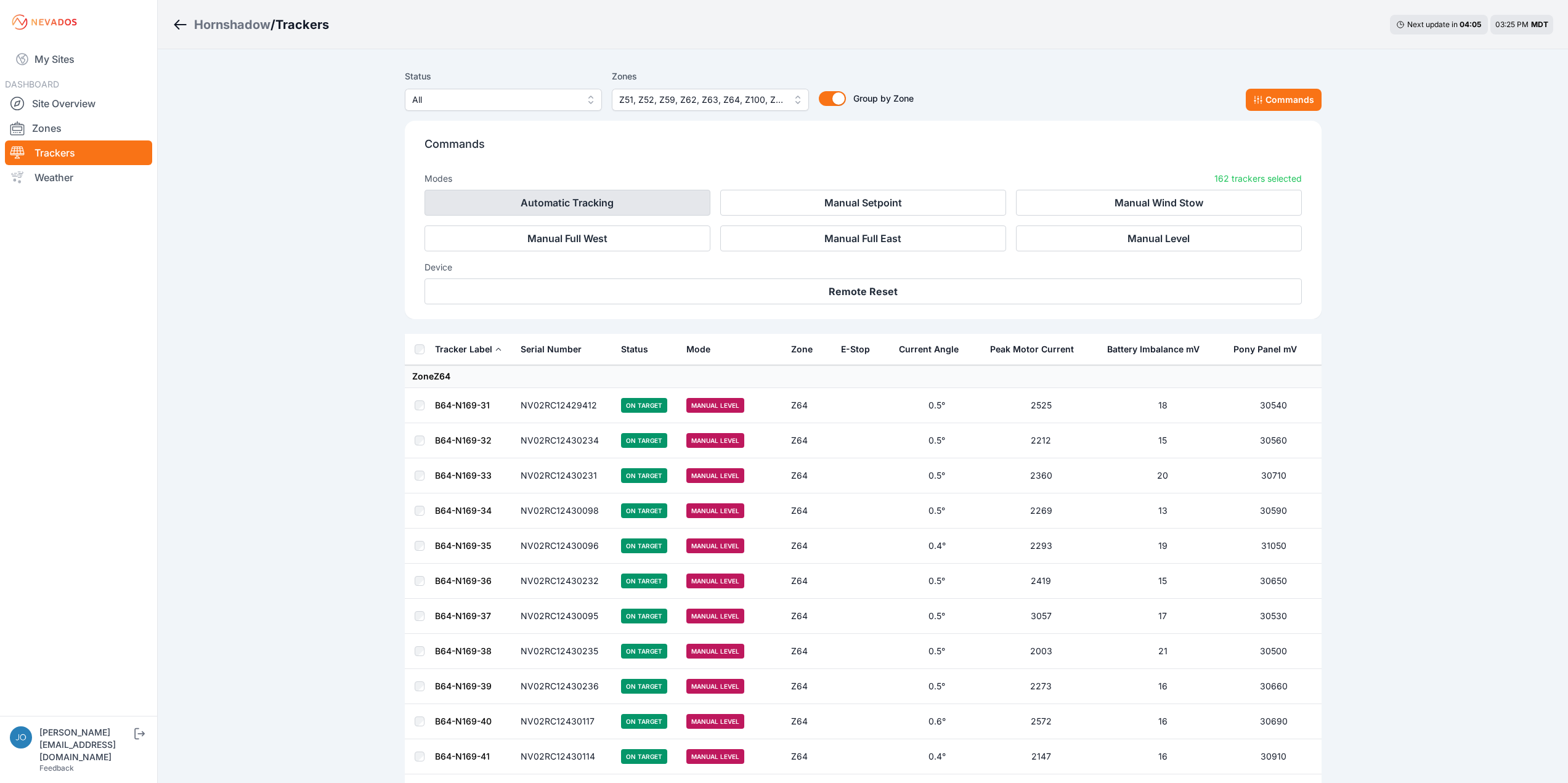
click at [590, 206] on button "Automatic Tracking" at bounding box center [567, 202] width 286 height 26
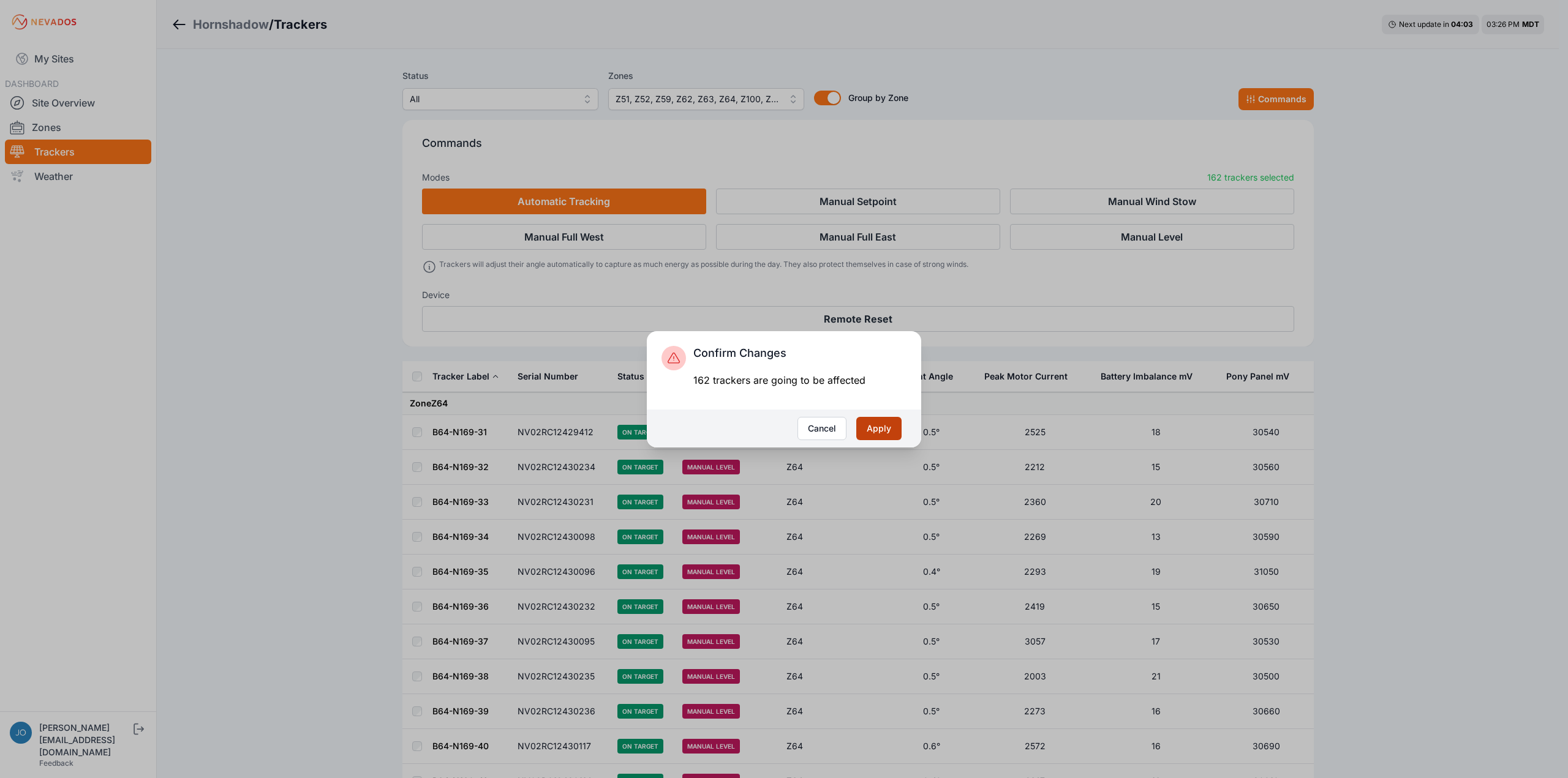
click at [890, 431] on button "Apply" at bounding box center [879, 429] width 45 height 23
